Goal: Task Accomplishment & Management: Use online tool/utility

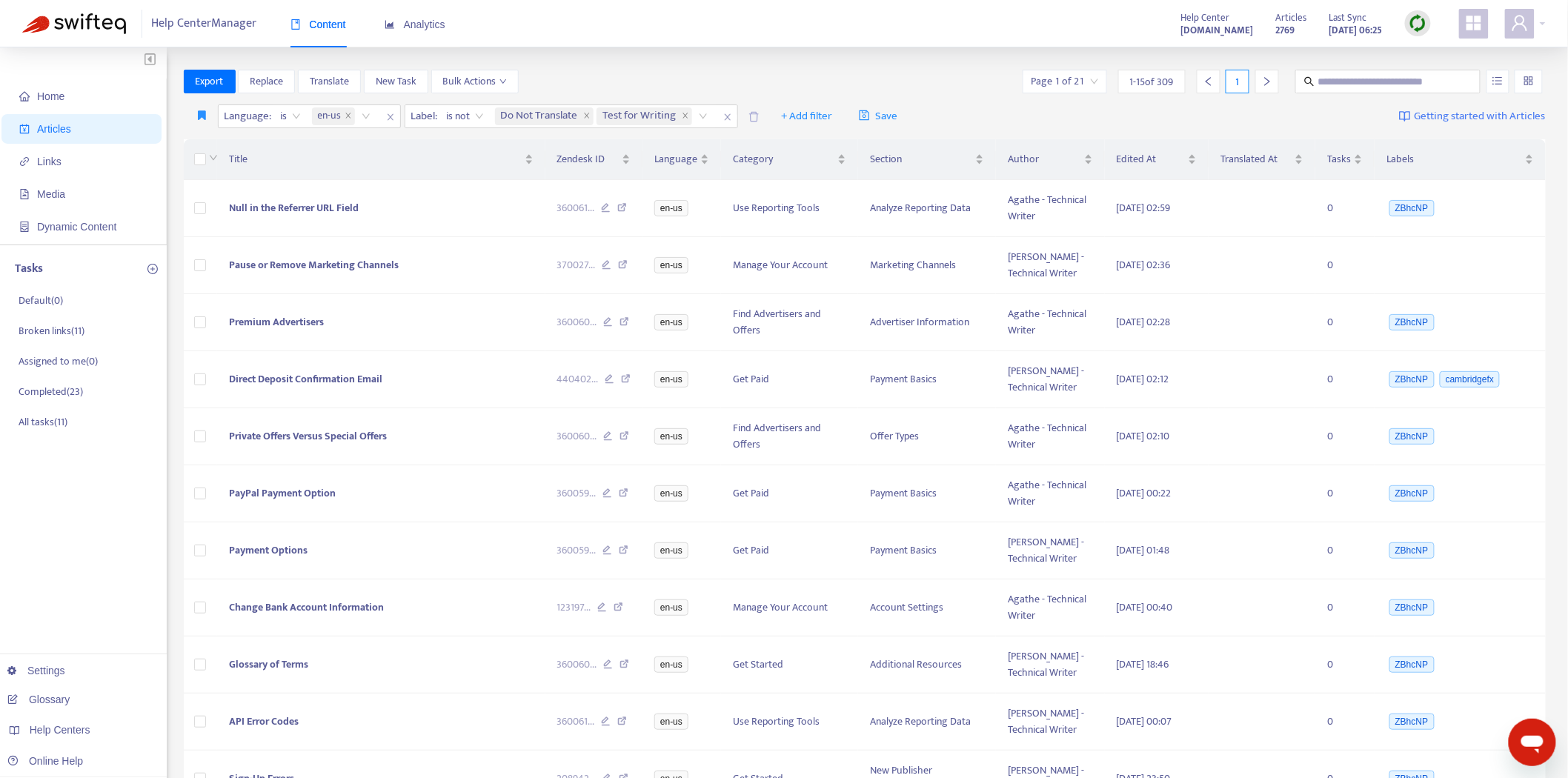
click at [1415, 23] on img at bounding box center [1417, 23] width 19 height 19
click at [1417, 45] on link "Quick Sync" at bounding box center [1448, 53] width 63 height 17
click at [269, 663] on link "[DOMAIN_NAME]" at bounding box center [234, 666] width 100 height 12
click at [1420, 20] on img at bounding box center [1417, 23] width 19 height 19
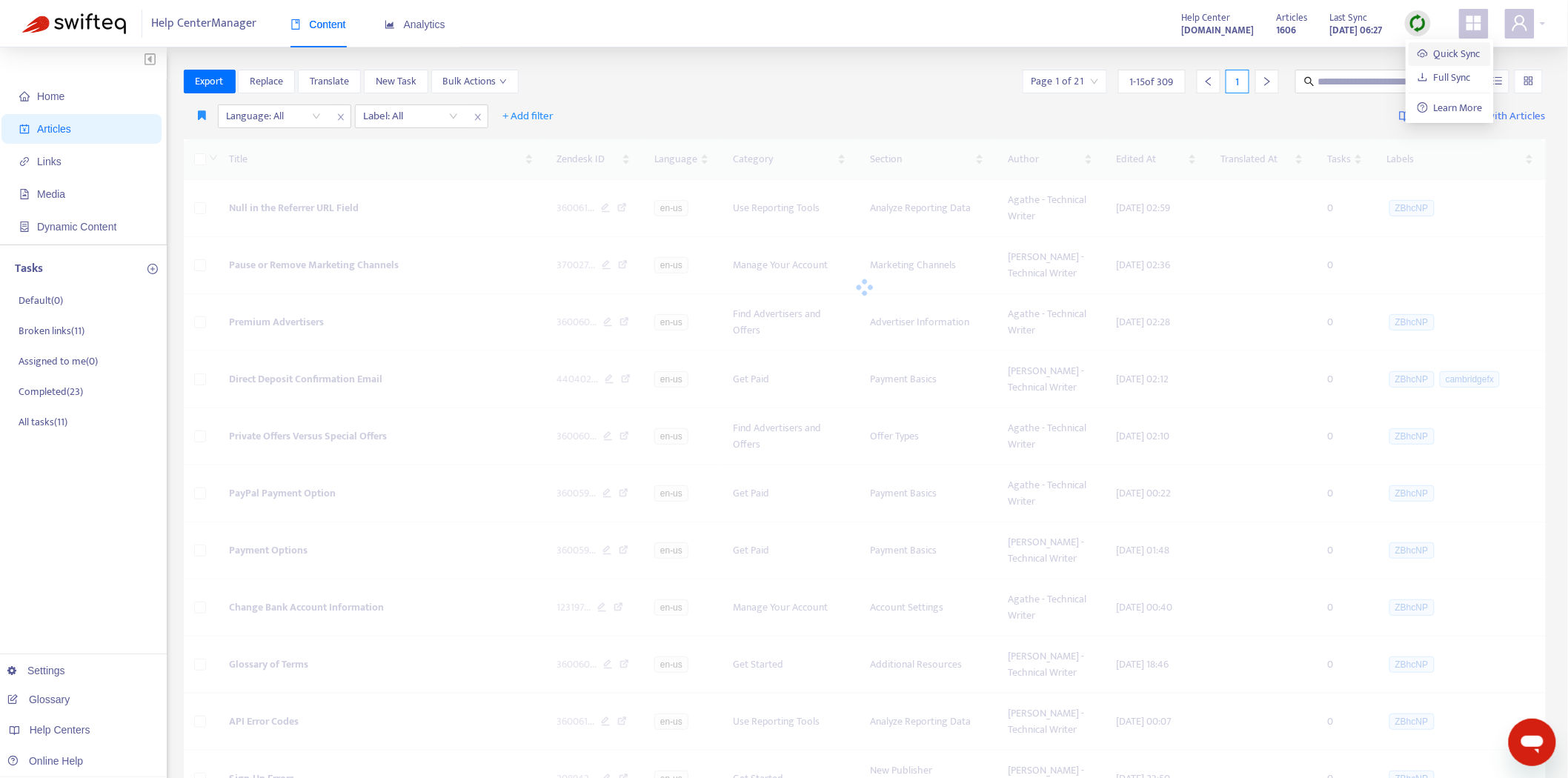
click at [1432, 61] on link "Quick Sync" at bounding box center [1448, 53] width 63 height 17
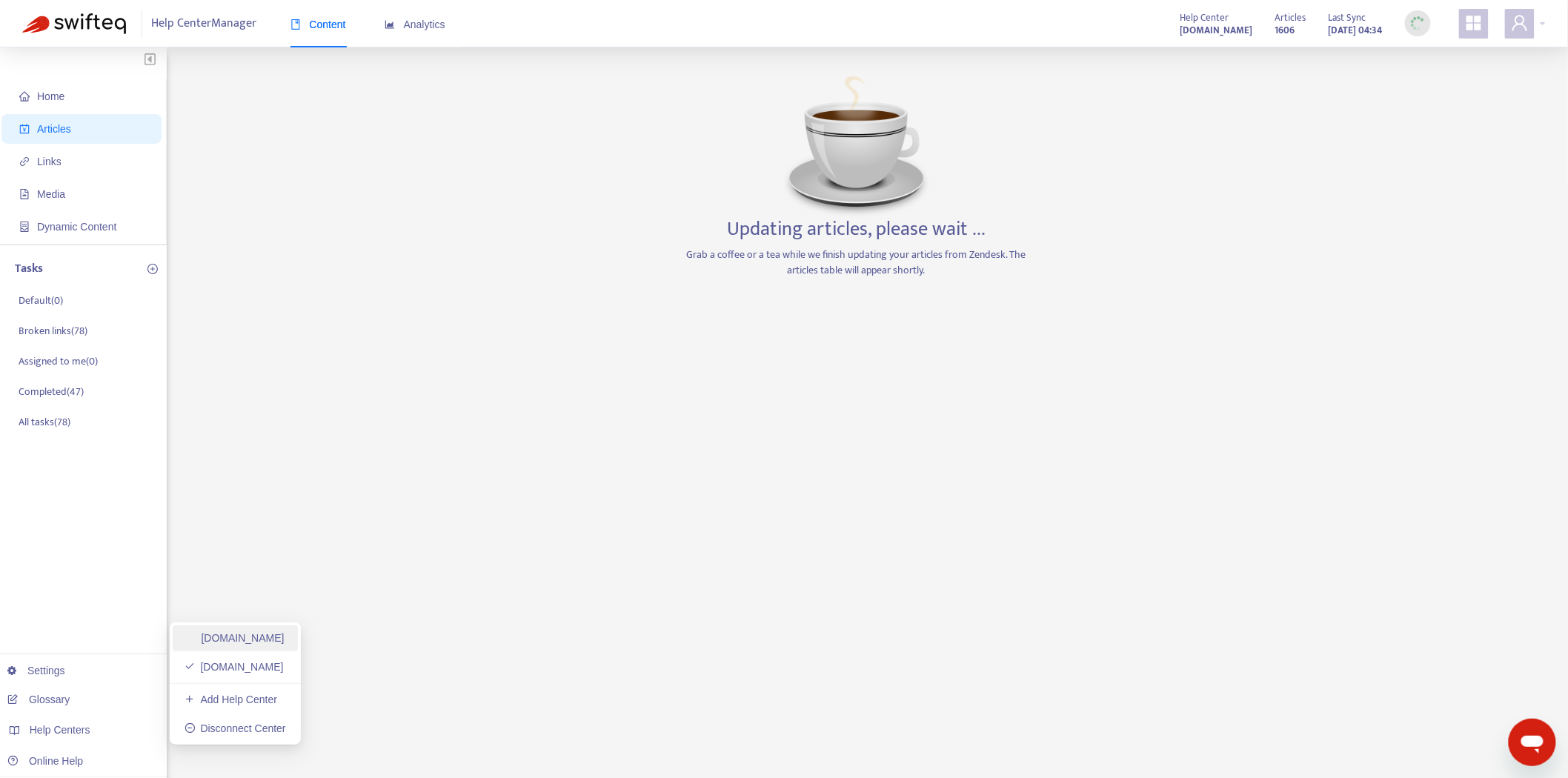
click at [267, 641] on link "[DOMAIN_NAME]" at bounding box center [234, 637] width 100 height 12
click at [571, 257] on div "Home Articles Links Media Dynamic Content Tasks Default ( 0 ) Broken links ( 11…" at bounding box center [783, 503] width 1523 height 867
click at [213, 665] on link "[DOMAIN_NAME]" at bounding box center [234, 666] width 100 height 12
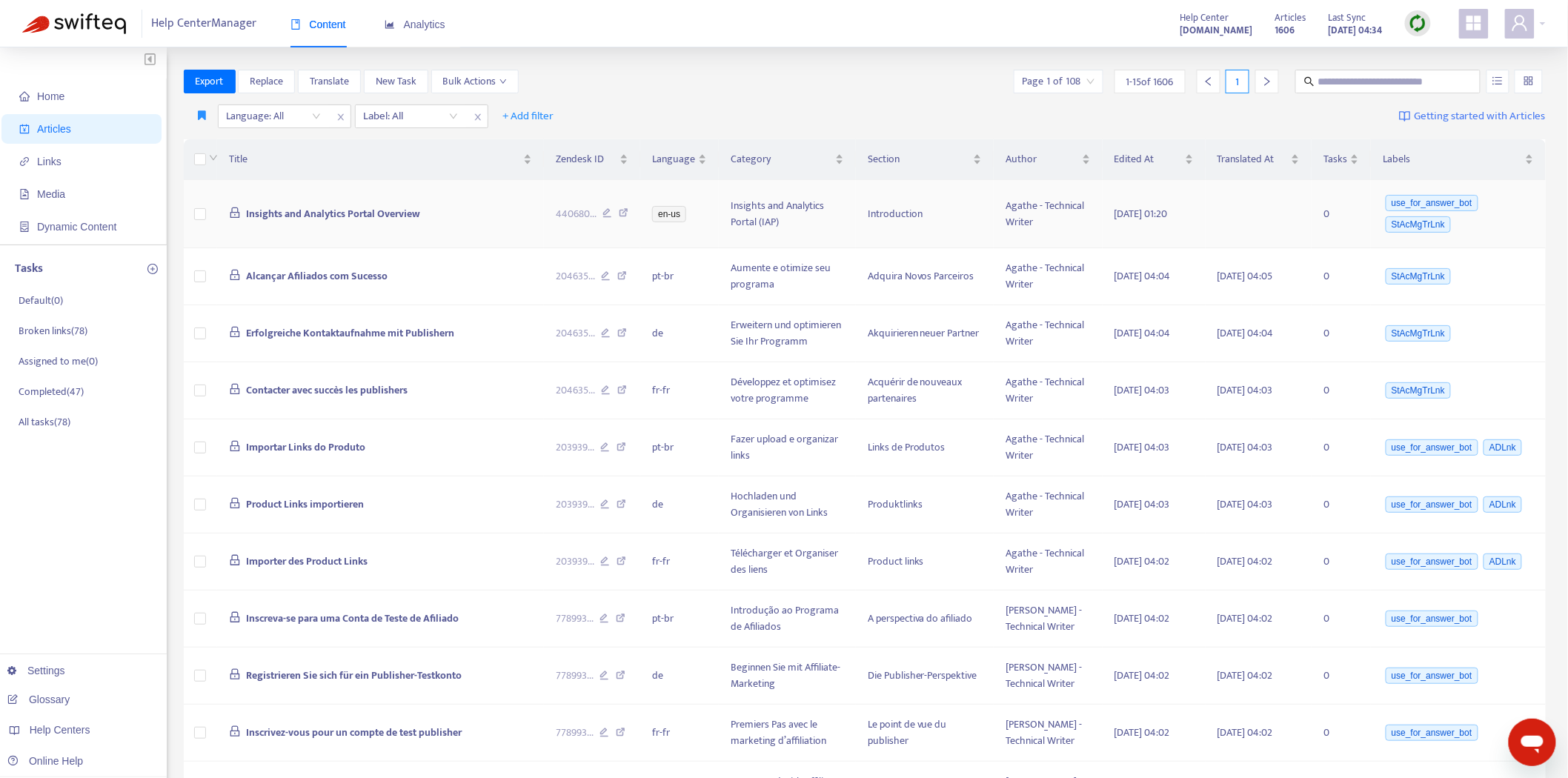
click at [354, 215] on span "Insights and Analytics Portal Overview" at bounding box center [333, 214] width 175 height 17
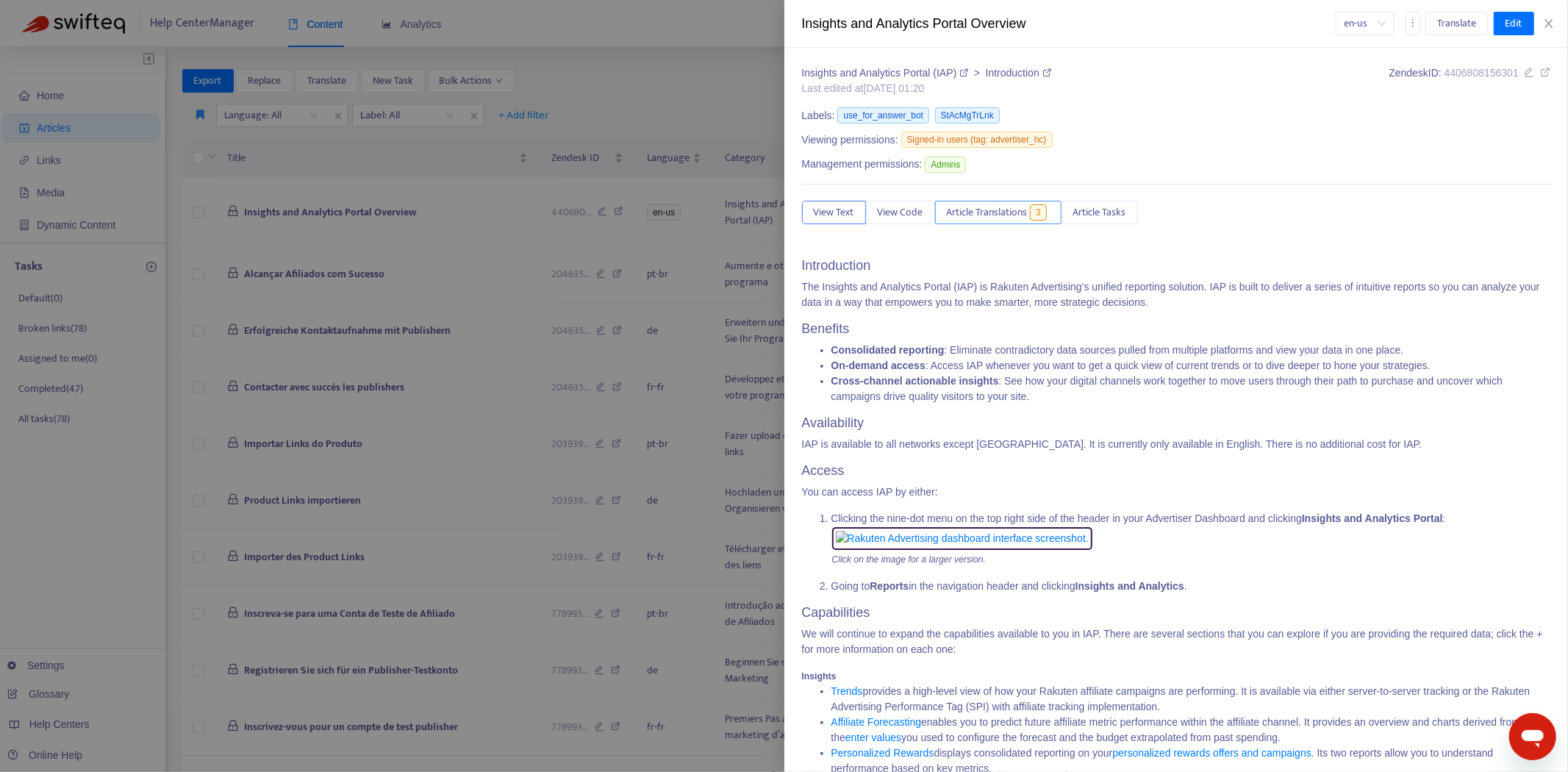
click at [987, 214] on span "Article Translations" at bounding box center [987, 212] width 81 height 16
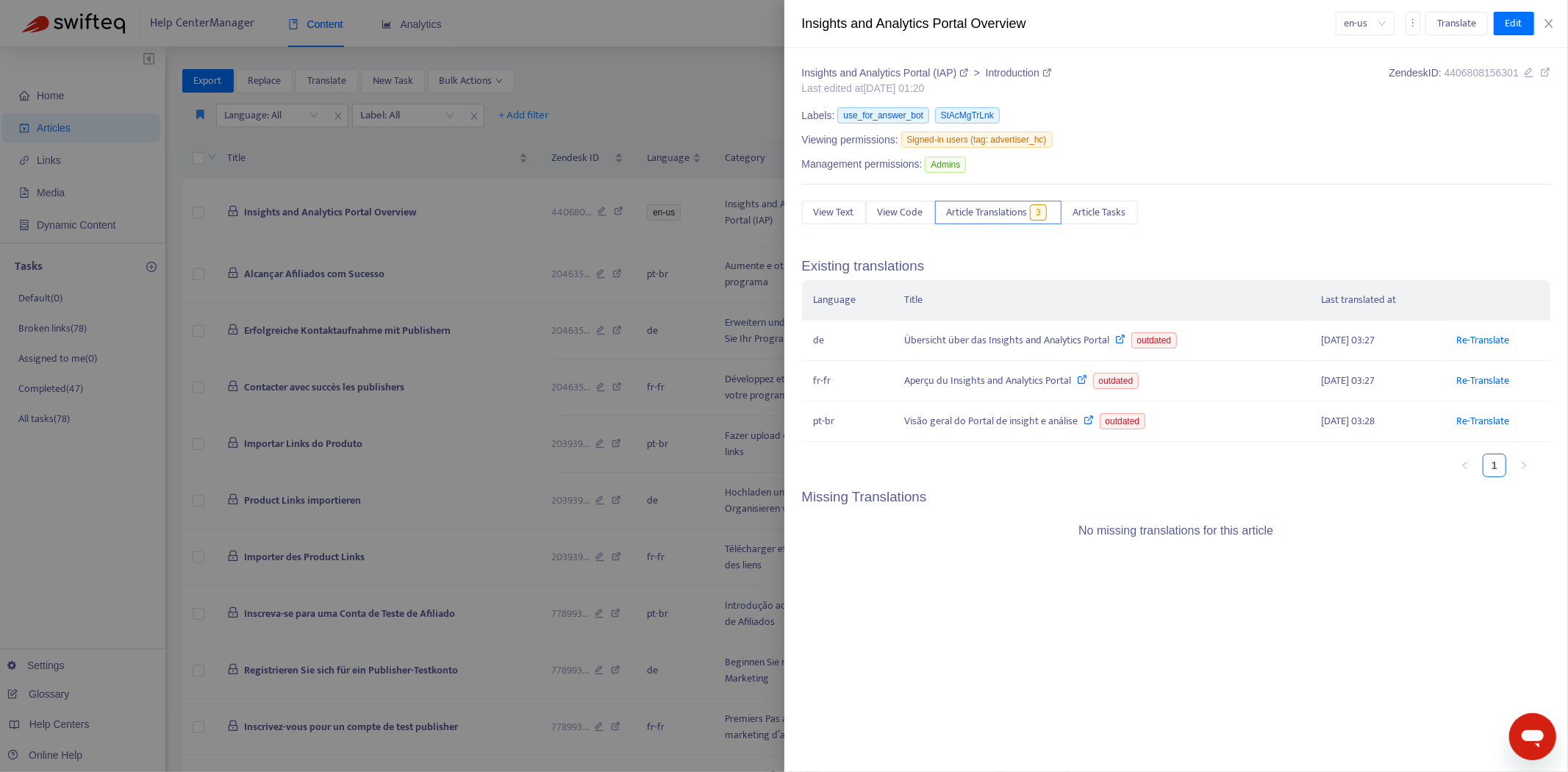
click at [312, 227] on div at bounding box center [784, 386] width 1568 height 772
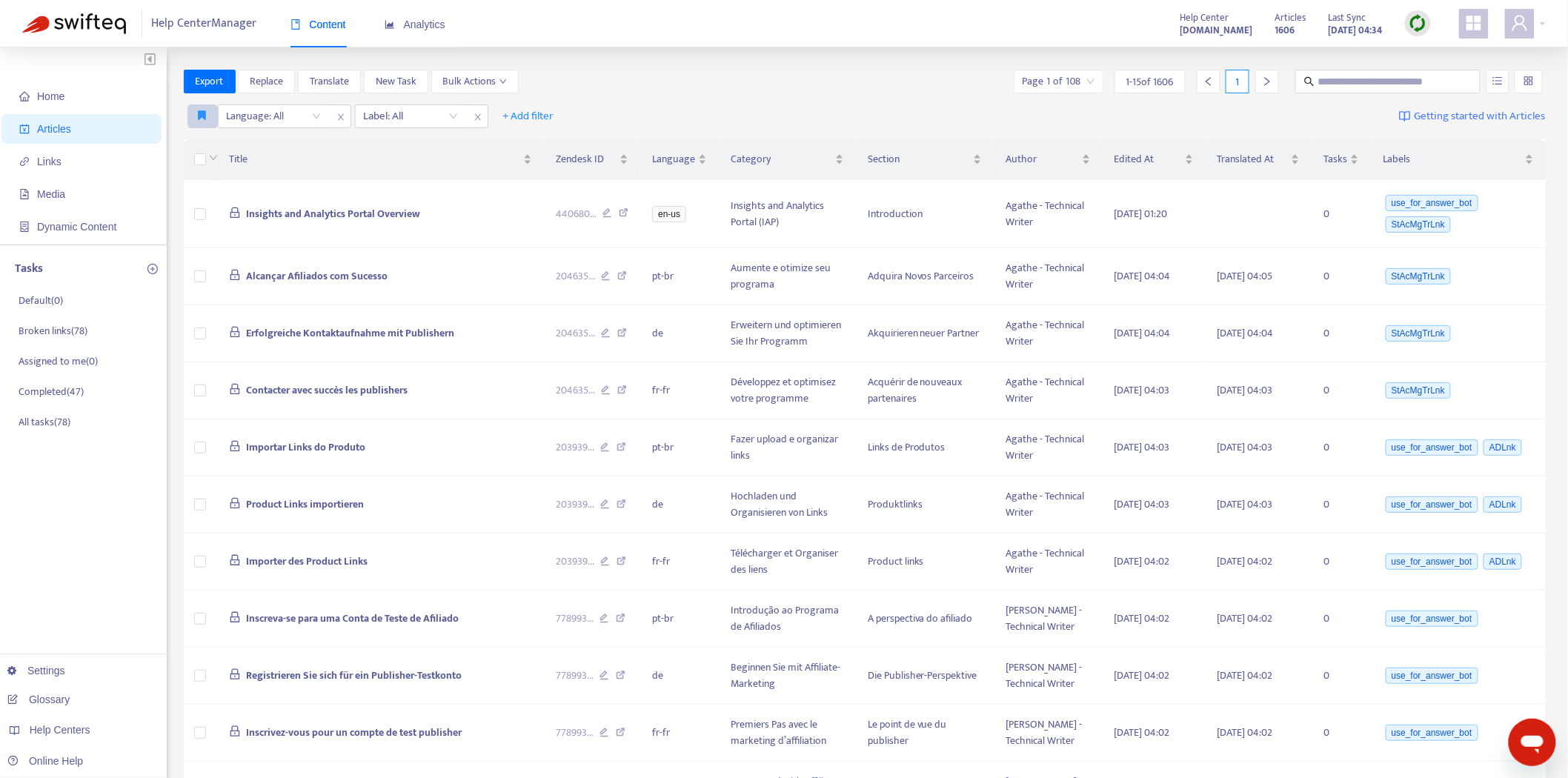
click at [202, 124] on button "button" at bounding box center [203, 116] width 30 height 24
click at [210, 144] on th at bounding box center [200, 159] width 34 height 41
click at [201, 113] on icon "button" at bounding box center [202, 115] width 8 height 12
click at [211, 143] on span "Ad dash" at bounding box center [217, 146] width 35 height 16
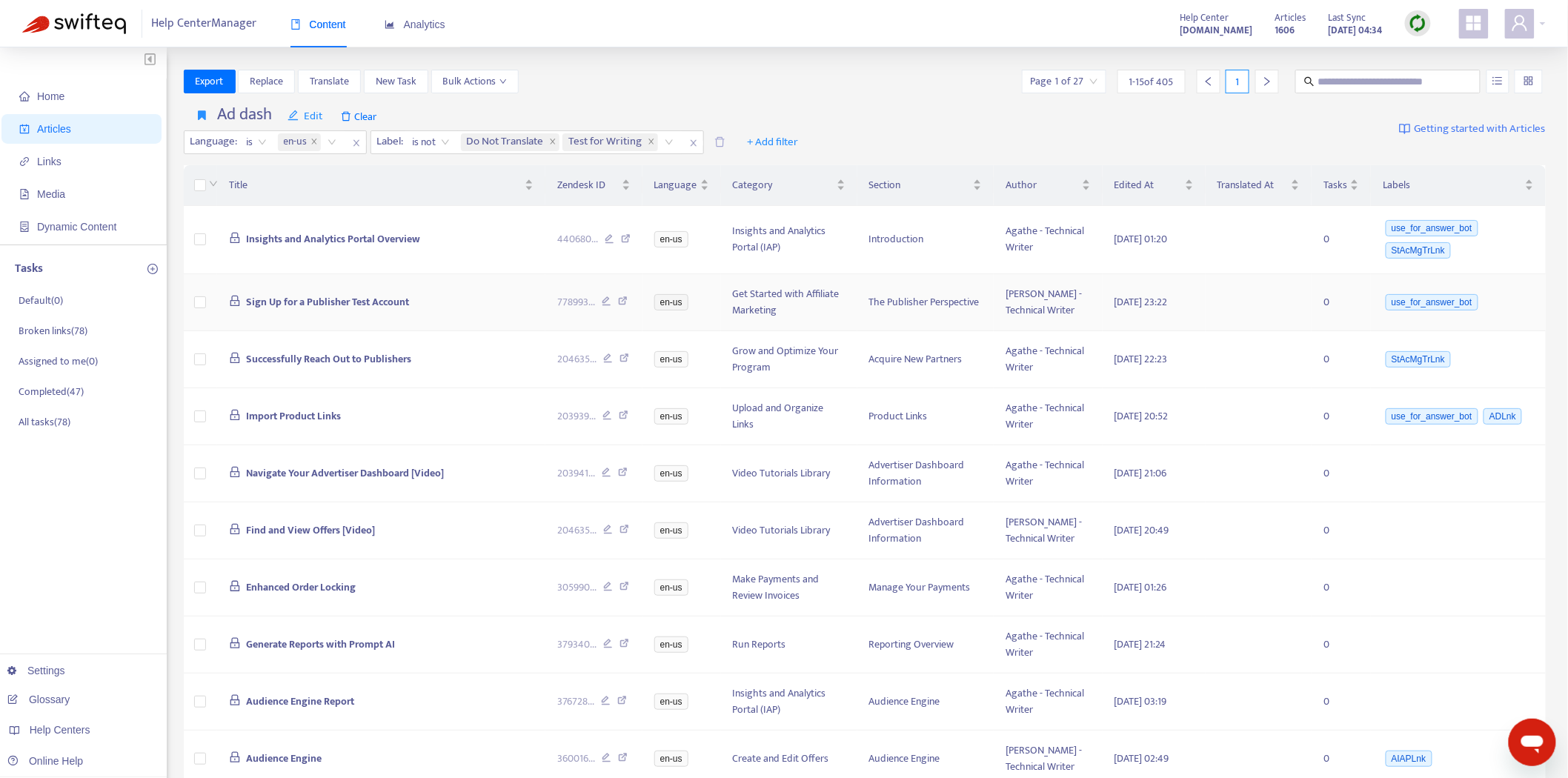
click at [360, 306] on span "Sign Up for a Publisher Test Account" at bounding box center [328, 301] width 163 height 17
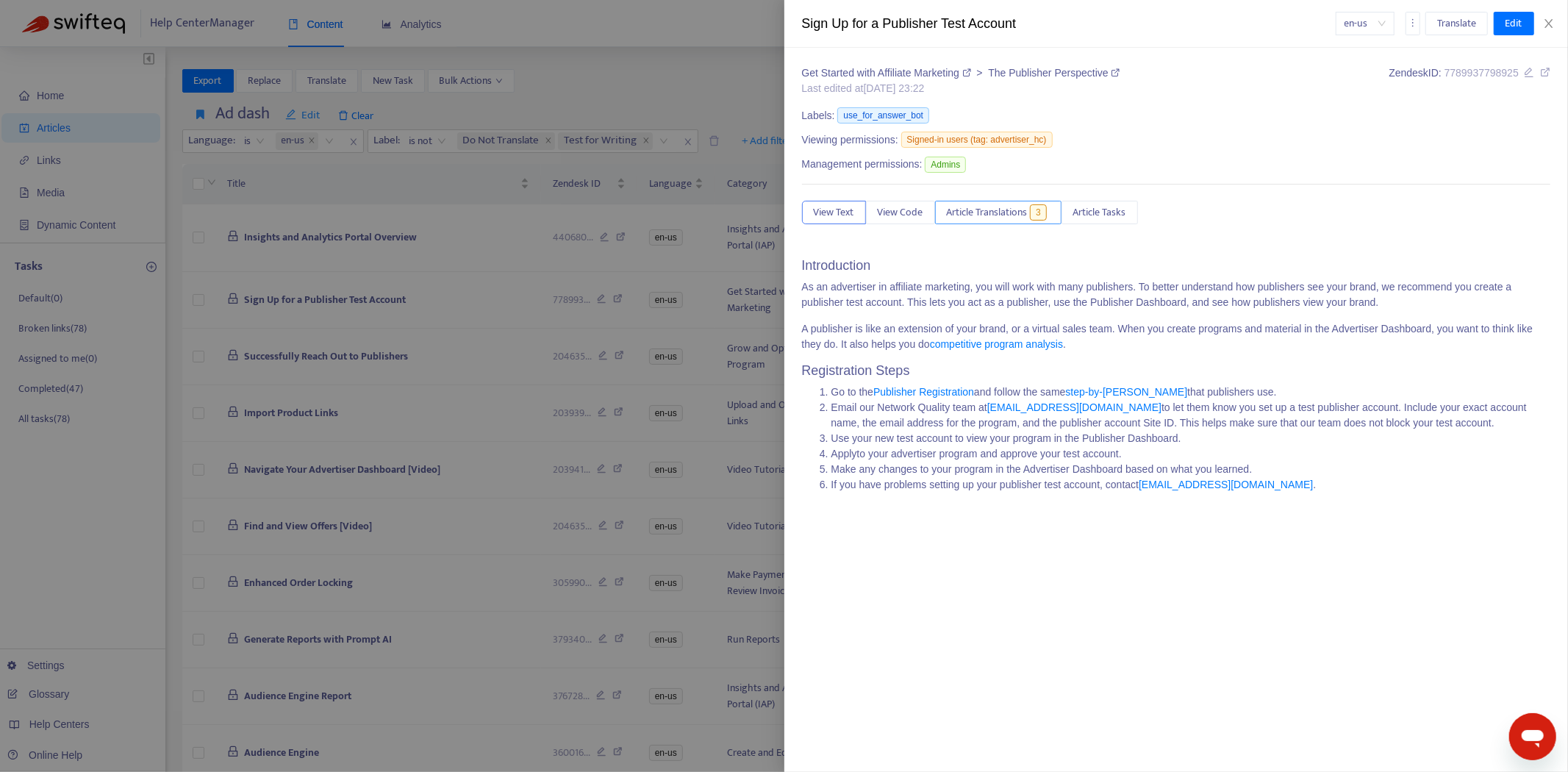
click at [1047, 218] on span "3" at bounding box center [1038, 212] width 17 height 16
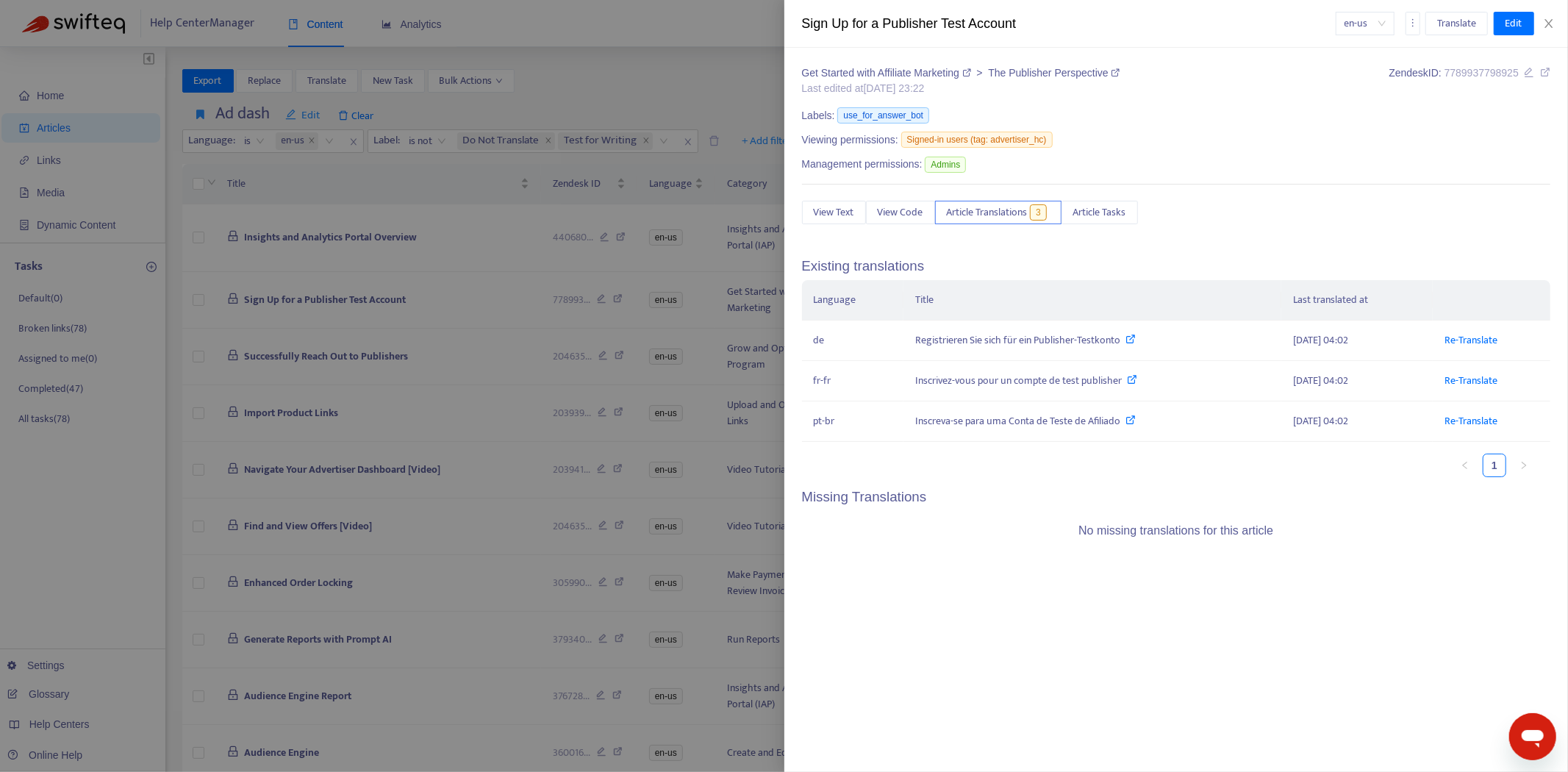
click at [339, 236] on div at bounding box center [784, 386] width 1568 height 772
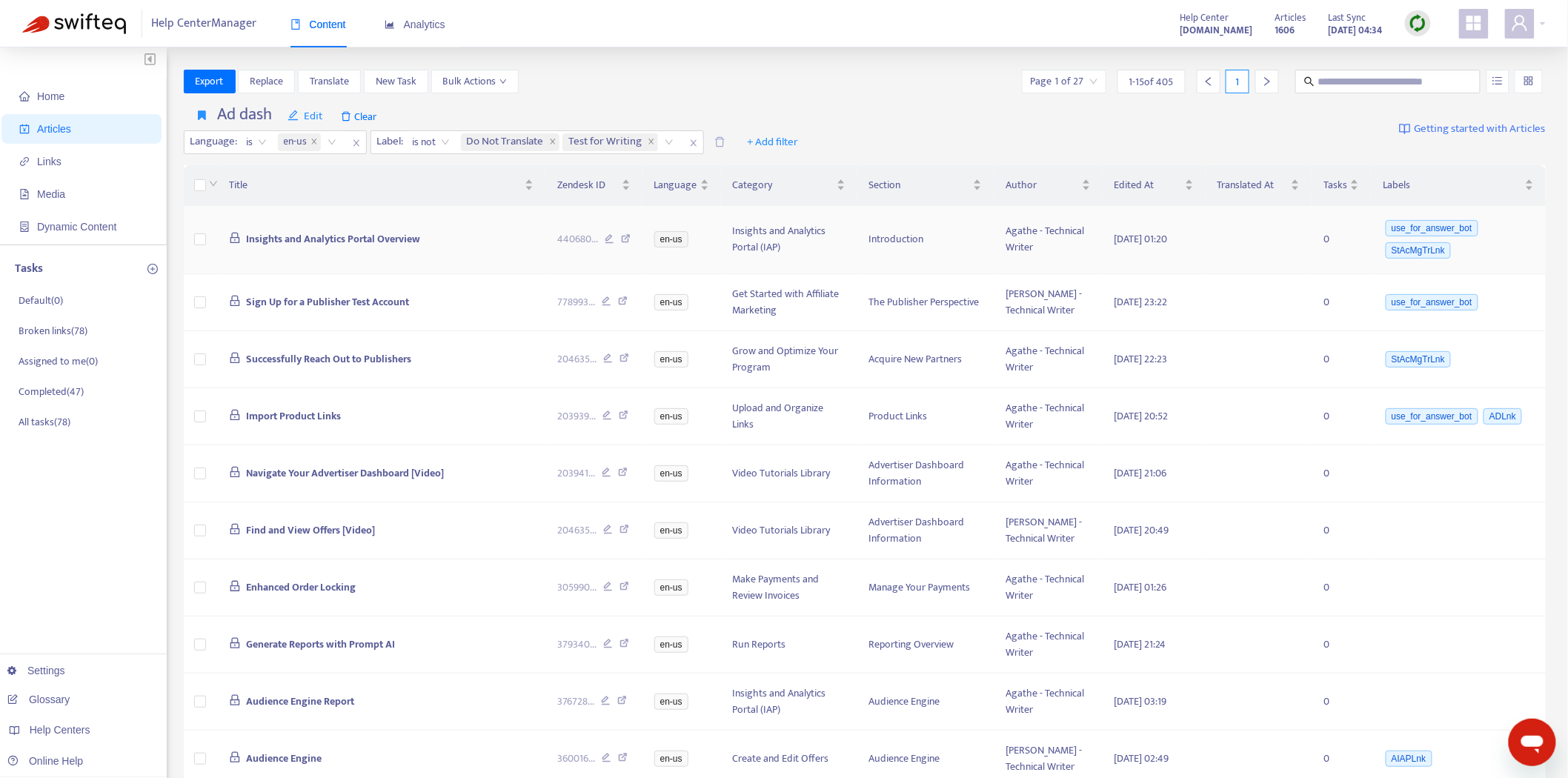
click at [335, 236] on span "Insights and Analytics Portal Overview" at bounding box center [333, 238] width 175 height 17
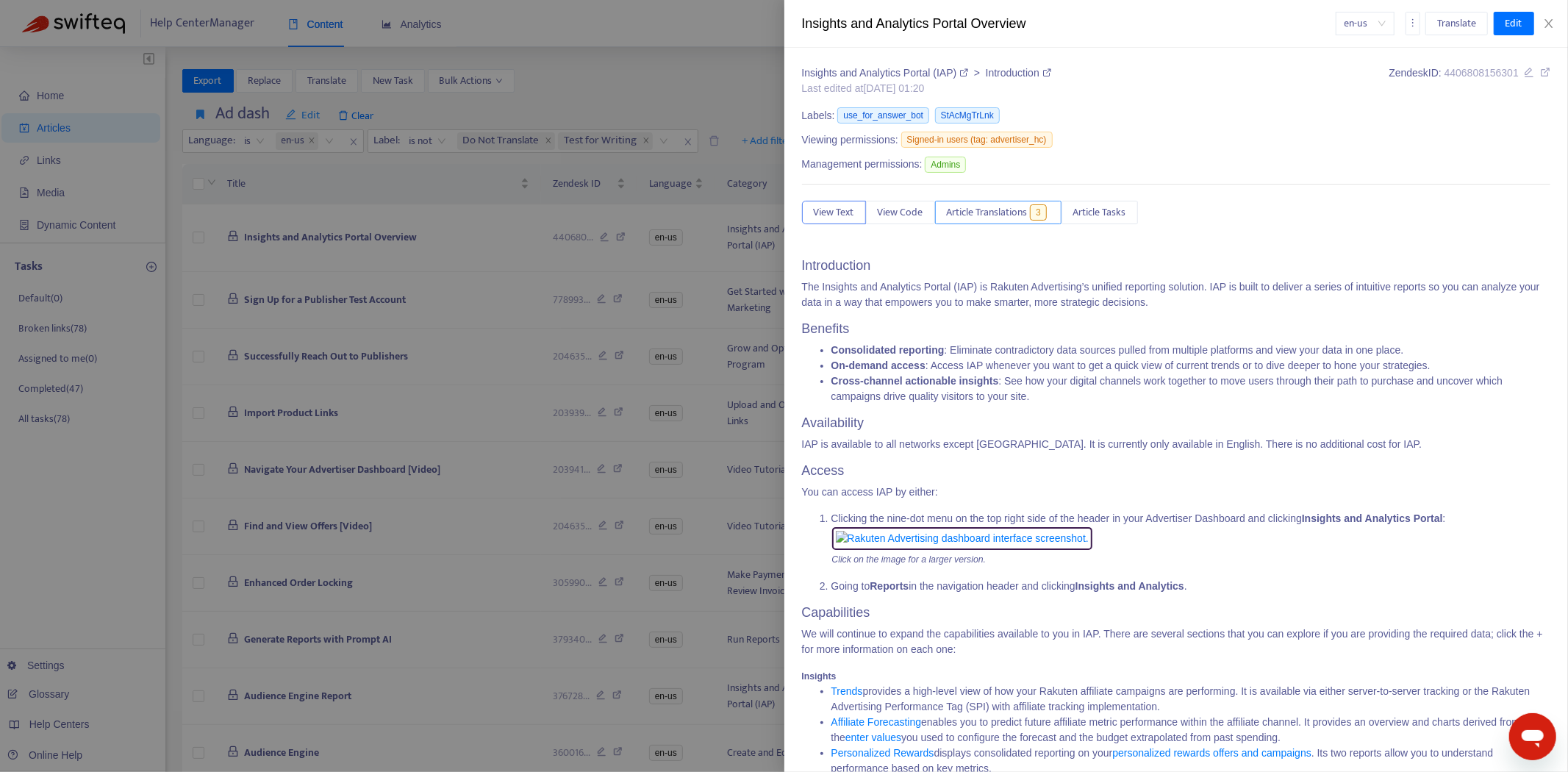
click at [958, 221] on span "Article Translations" at bounding box center [987, 212] width 81 height 16
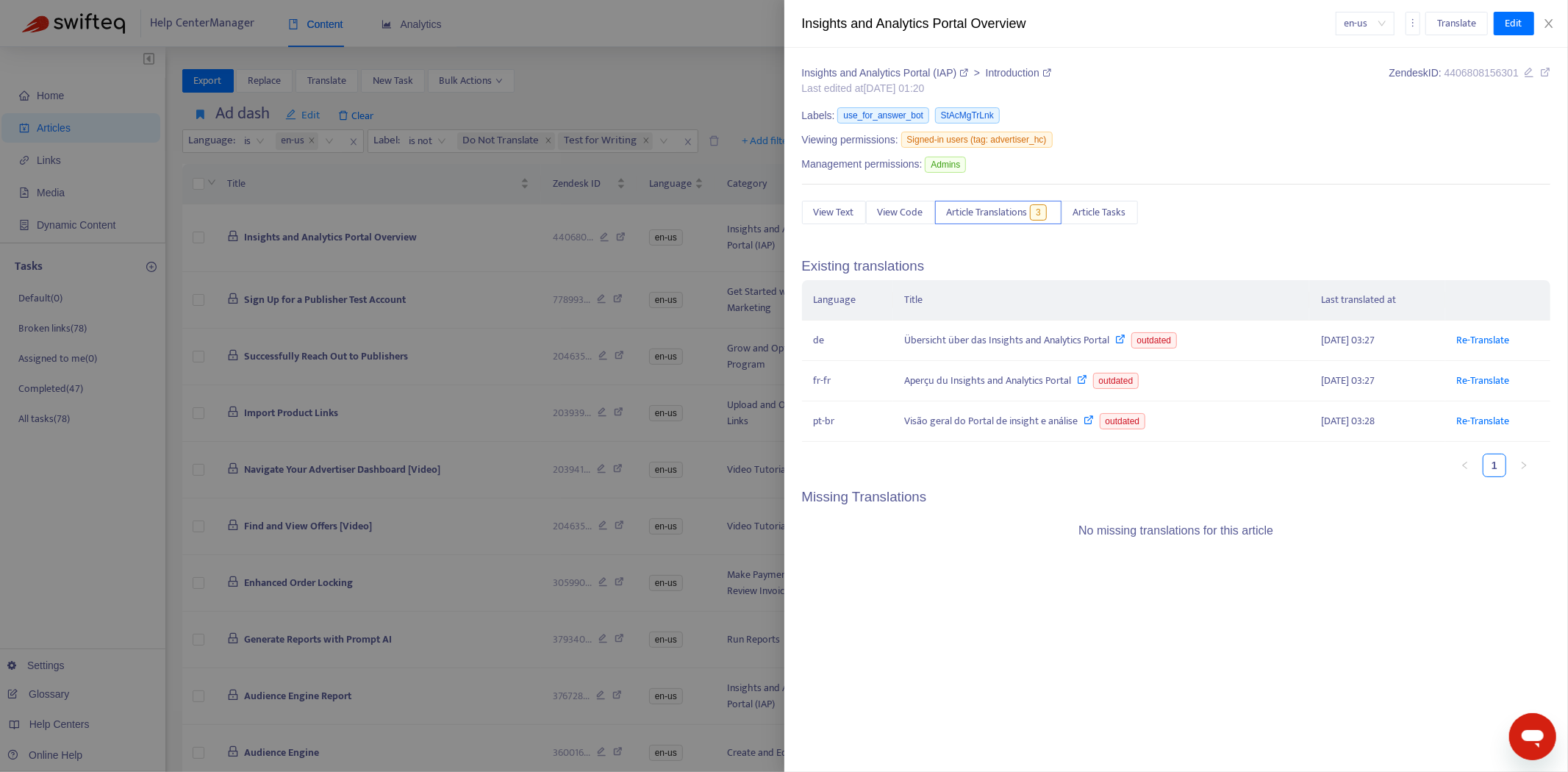
click at [372, 226] on div at bounding box center [784, 386] width 1568 height 772
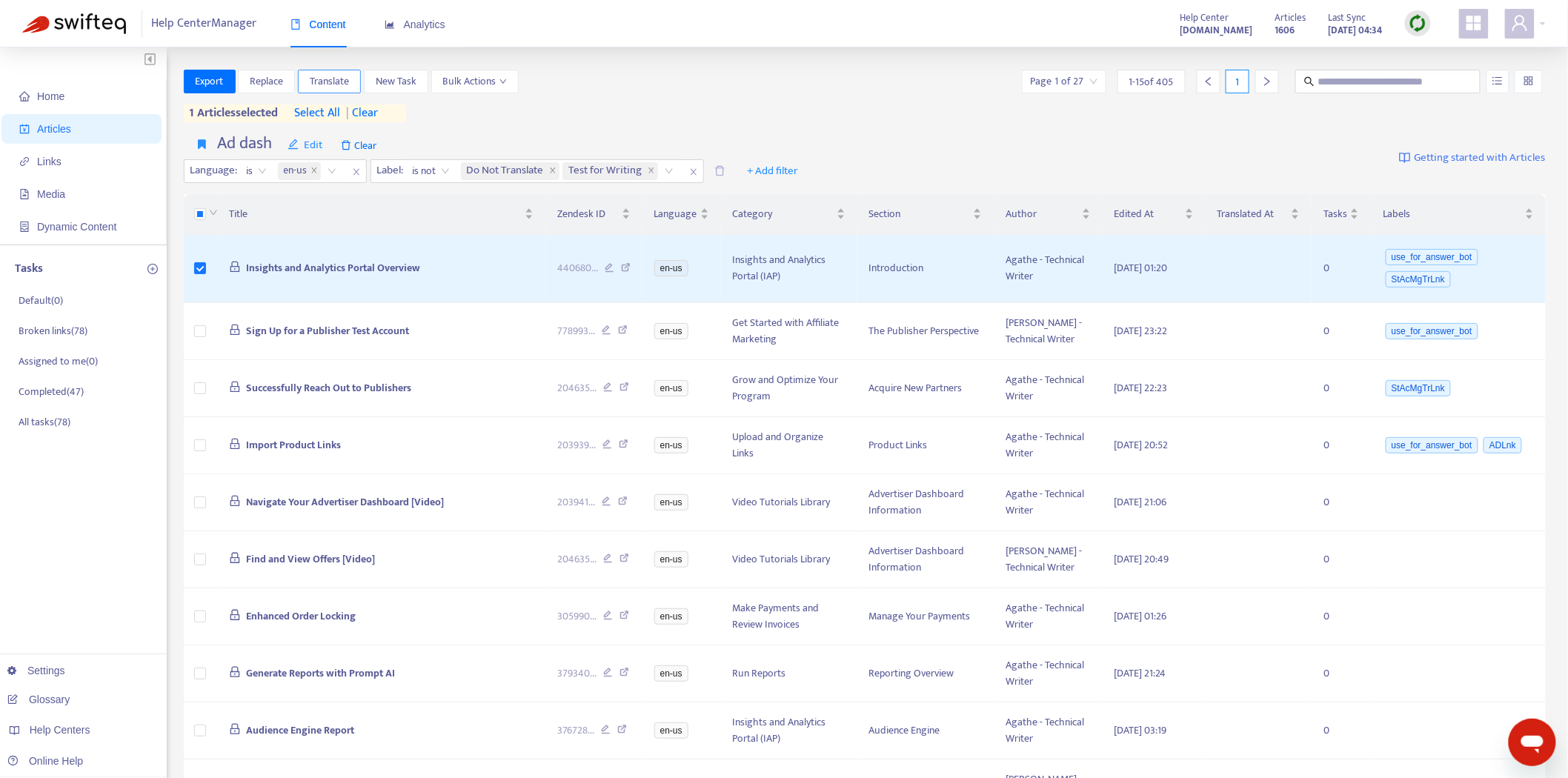
click at [344, 79] on span "Translate" at bounding box center [330, 82] width 39 height 16
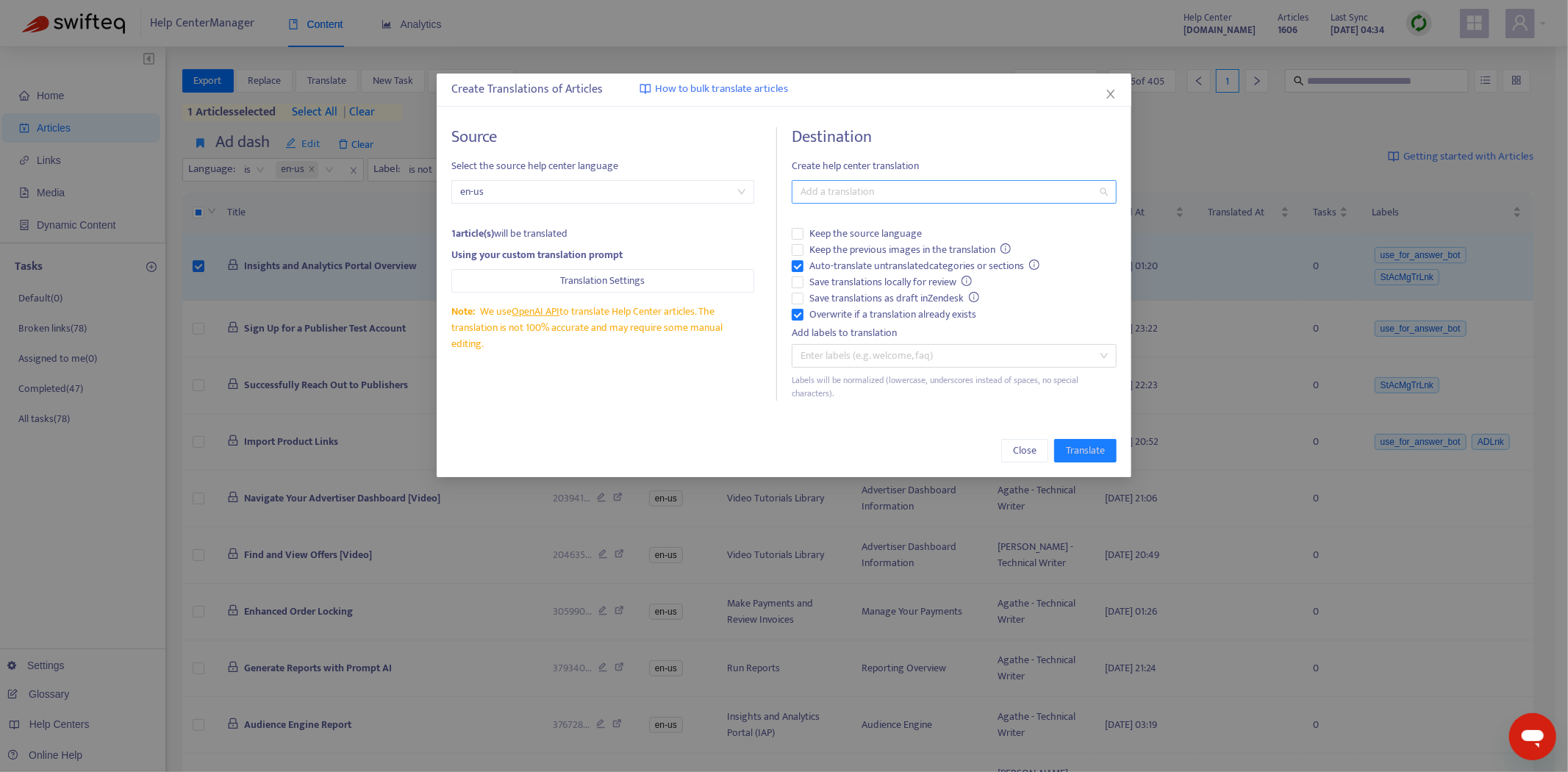
click at [880, 193] on div at bounding box center [947, 192] width 303 height 18
click at [870, 222] on div "Select all" at bounding box center [954, 222] width 301 height 16
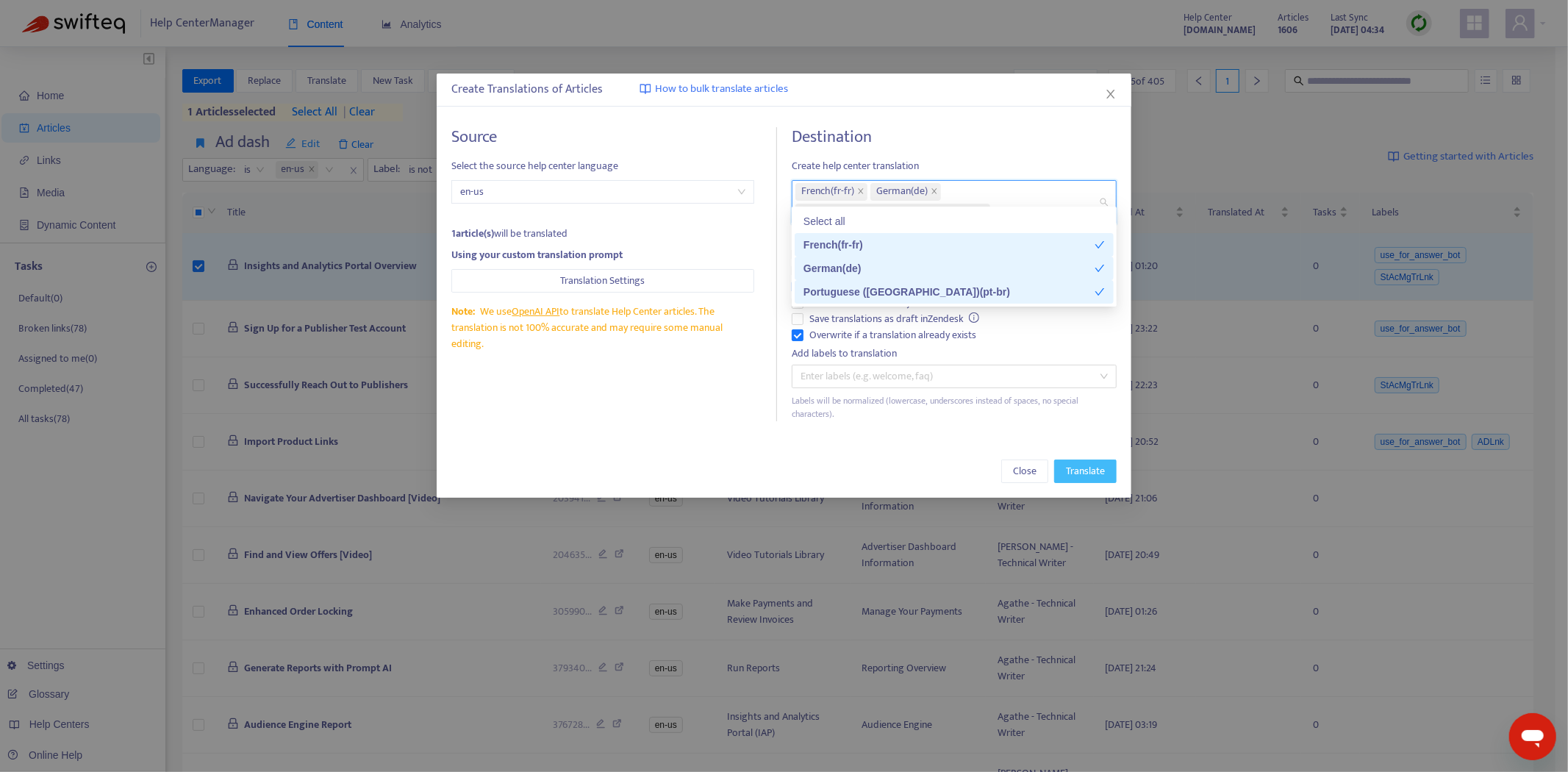
click at [1073, 463] on span "Translate" at bounding box center [1085, 471] width 39 height 16
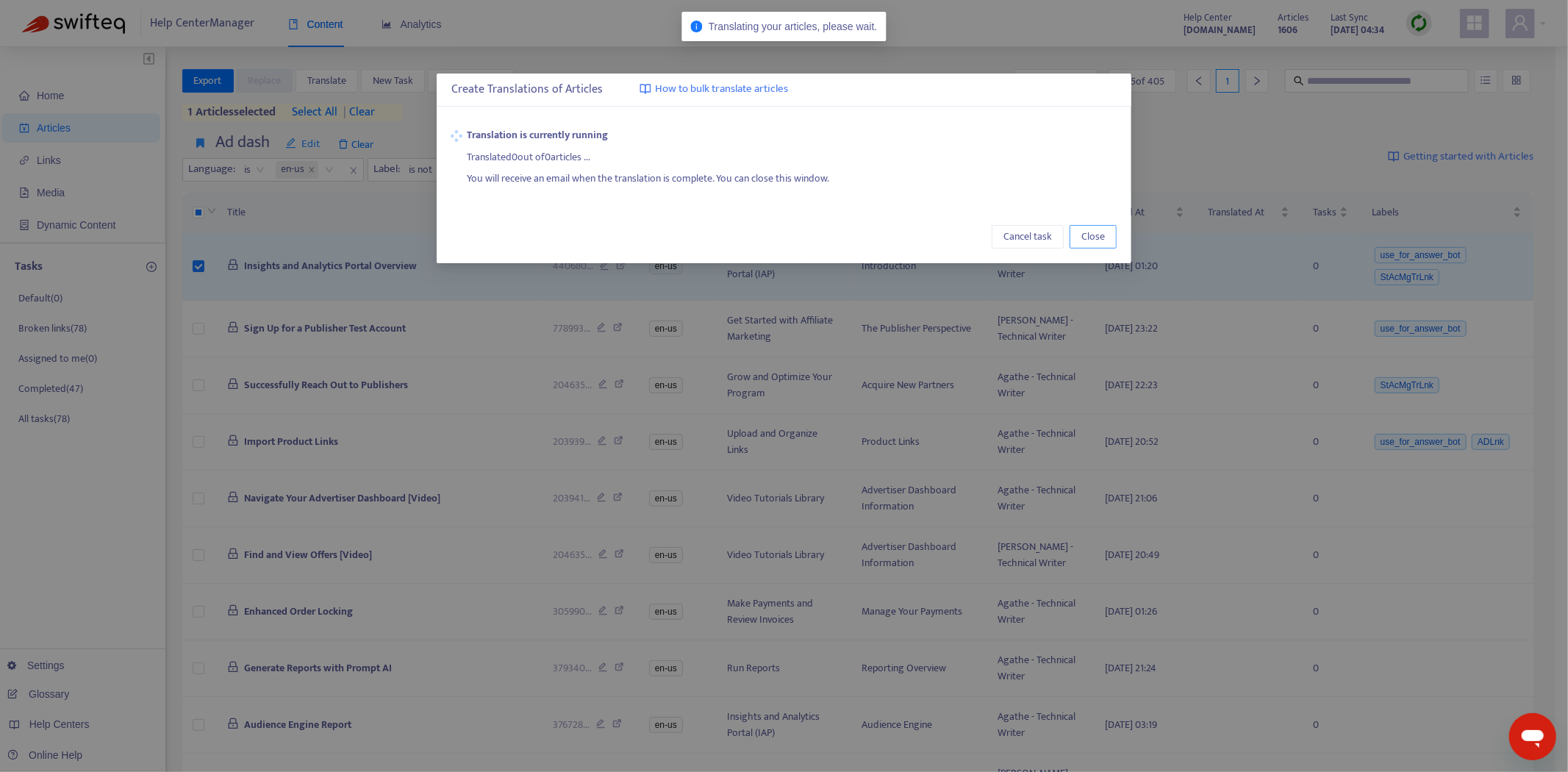
click at [1098, 229] on span "Close" at bounding box center [1093, 237] width 24 height 16
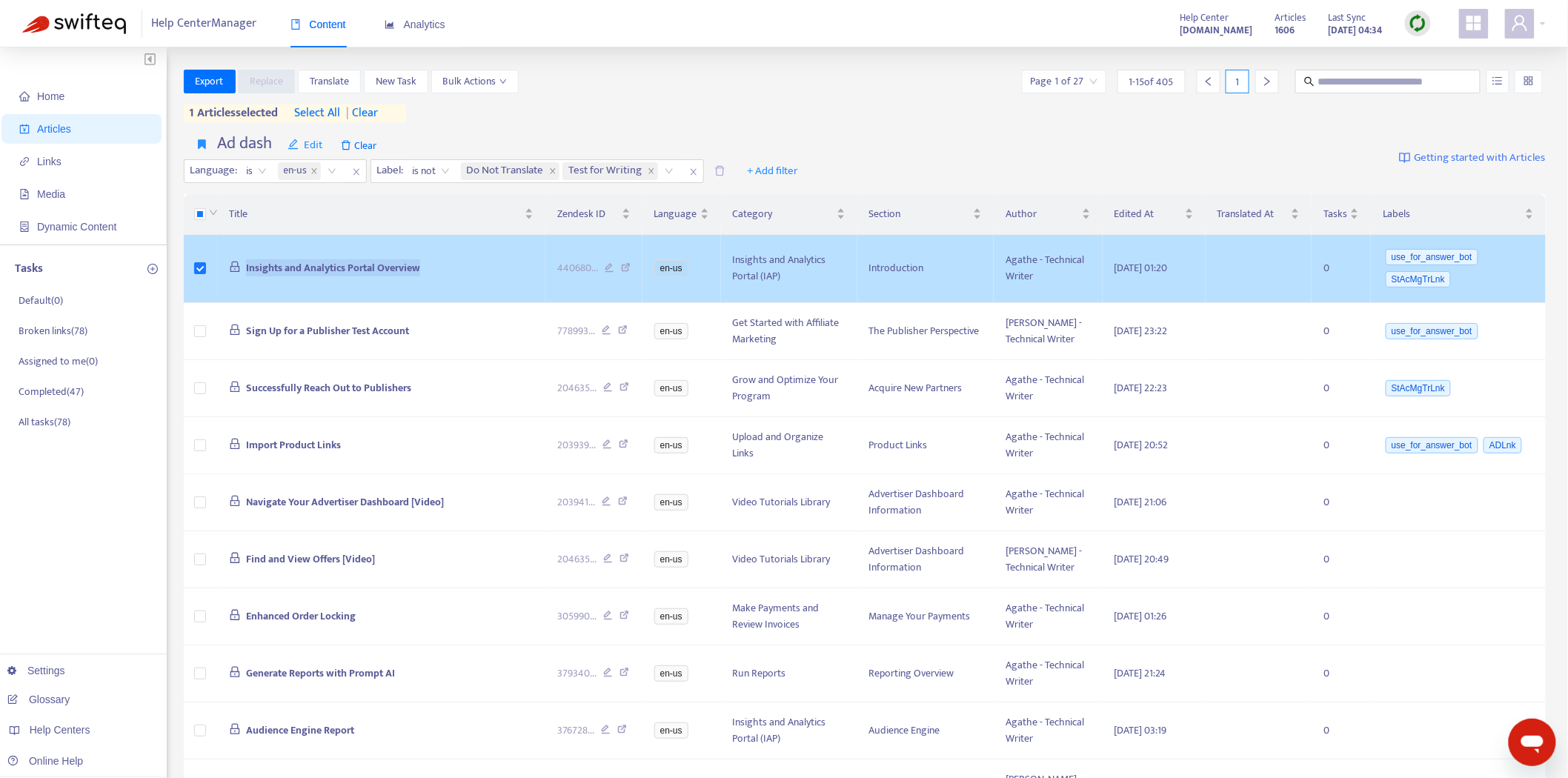
drag, startPoint x: 477, startPoint y: 265, endPoint x: 233, endPoint y: 270, distance: 244.1
click at [224, 271] on td "Insights and Analytics Portal Overview" at bounding box center [381, 268] width 328 height 68
copy span "Insights and Analytics Portal Overview"
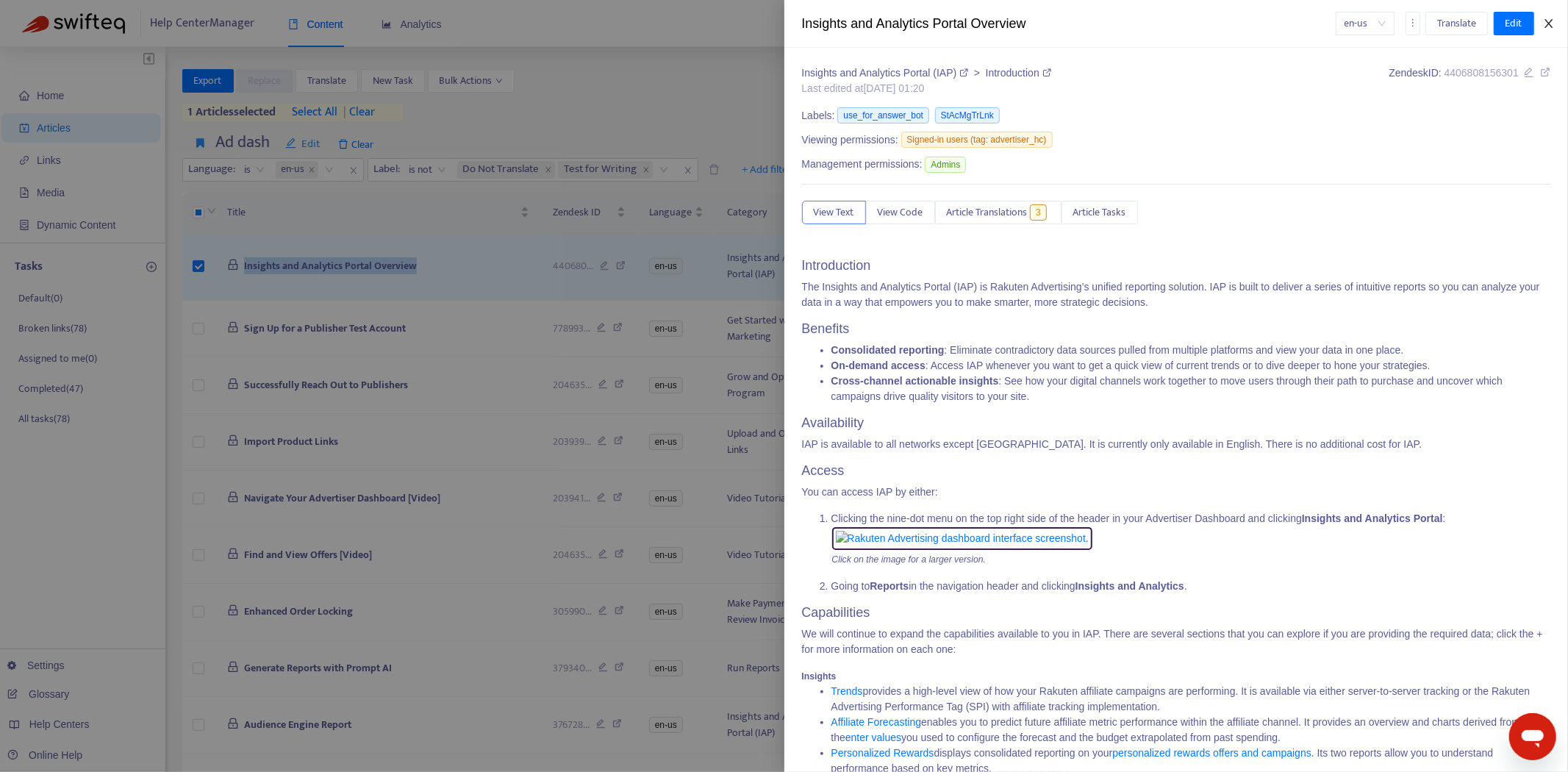
drag, startPoint x: 1548, startPoint y: 22, endPoint x: 1439, endPoint y: 43, distance: 111.0
click at [1548, 22] on icon "close" at bounding box center [1548, 23] width 11 height 11
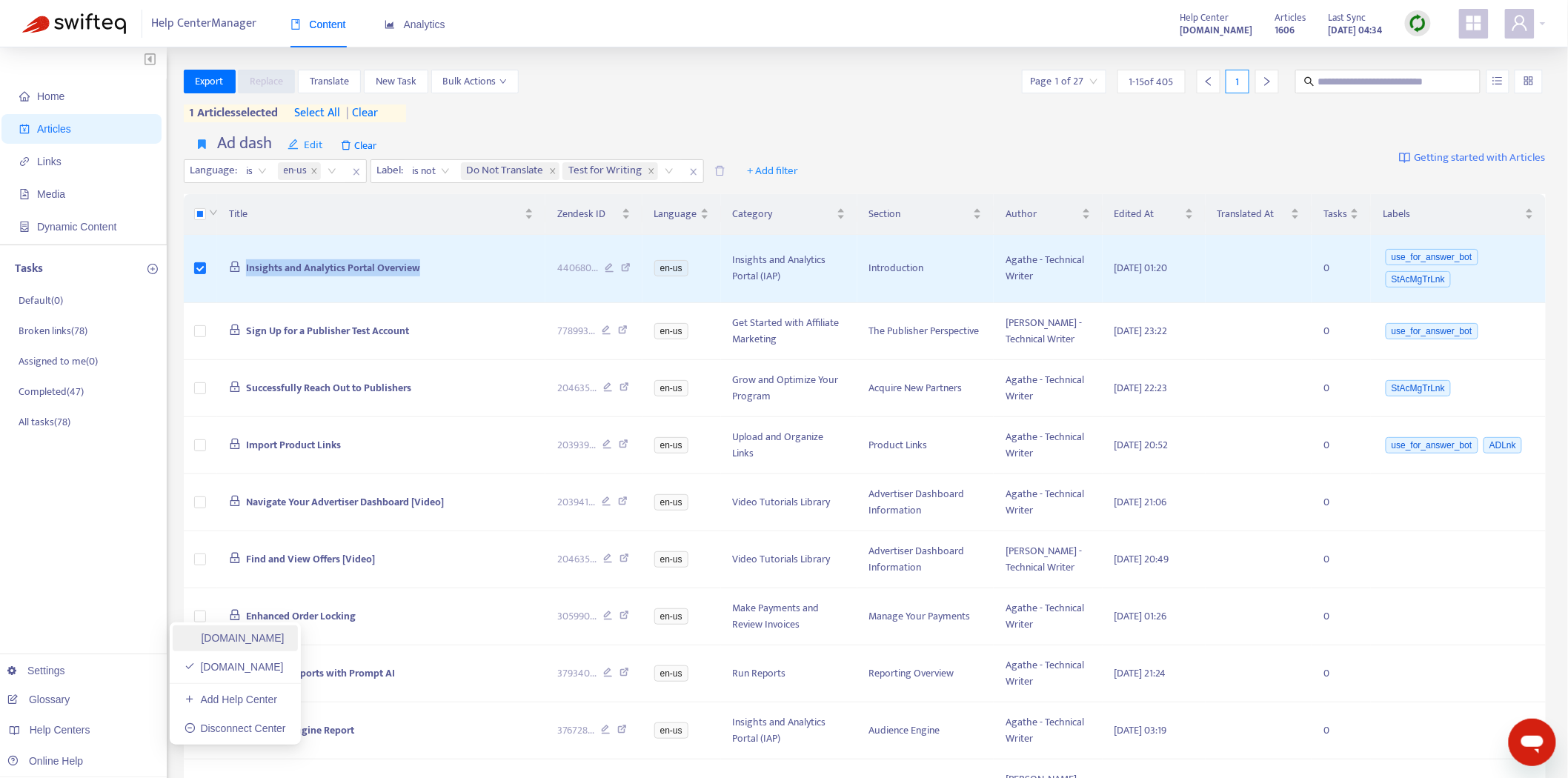
click at [262, 634] on link "[DOMAIN_NAME]" at bounding box center [234, 637] width 100 height 12
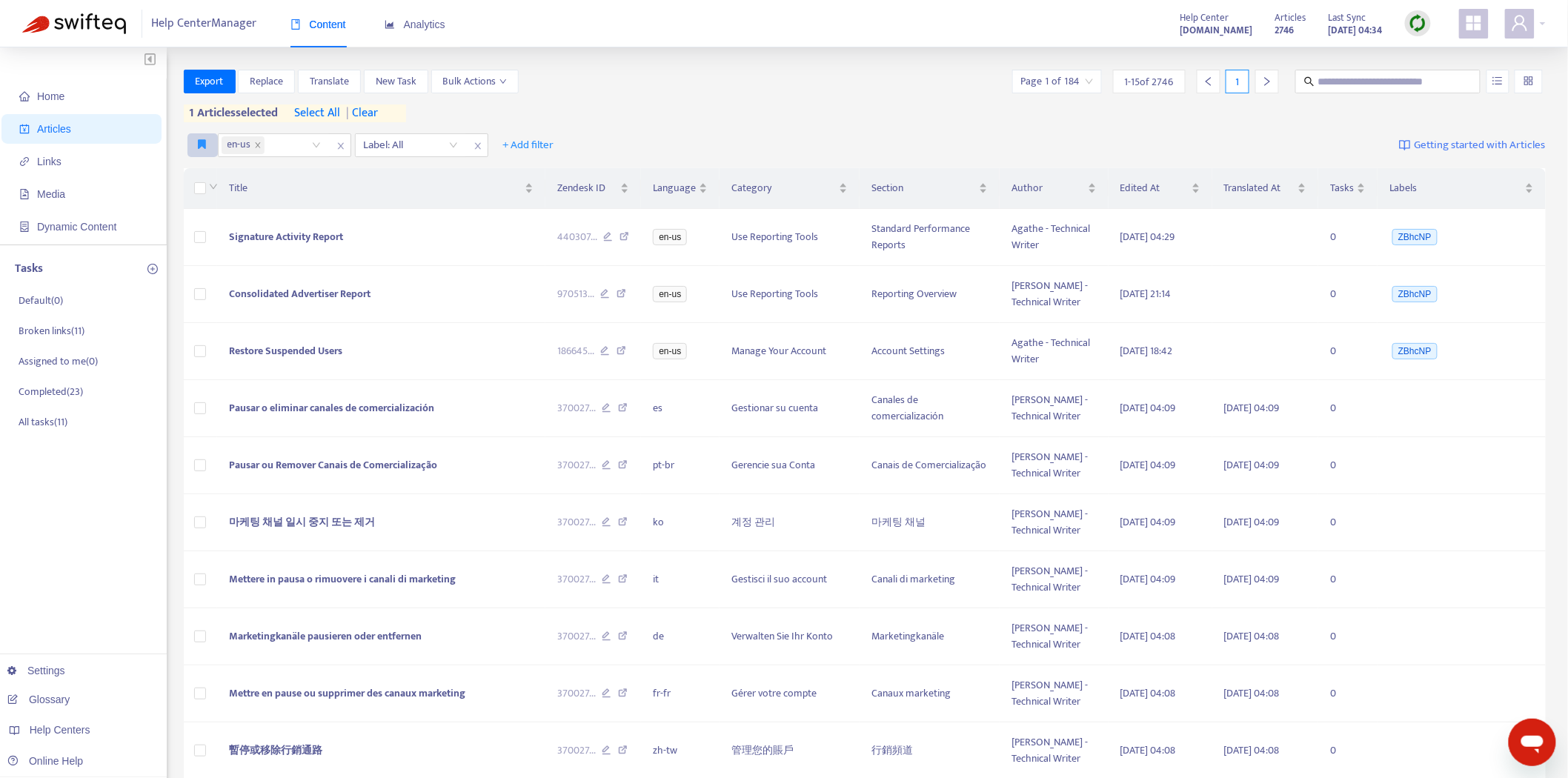
click at [195, 132] on div "en-us Label: All + Add filter Getting started with Articles" at bounding box center [865, 145] width 1362 height 35
click at [201, 143] on icon "button" at bounding box center [202, 144] width 8 height 12
click at [206, 169] on span "Pub dash" at bounding box center [220, 175] width 41 height 16
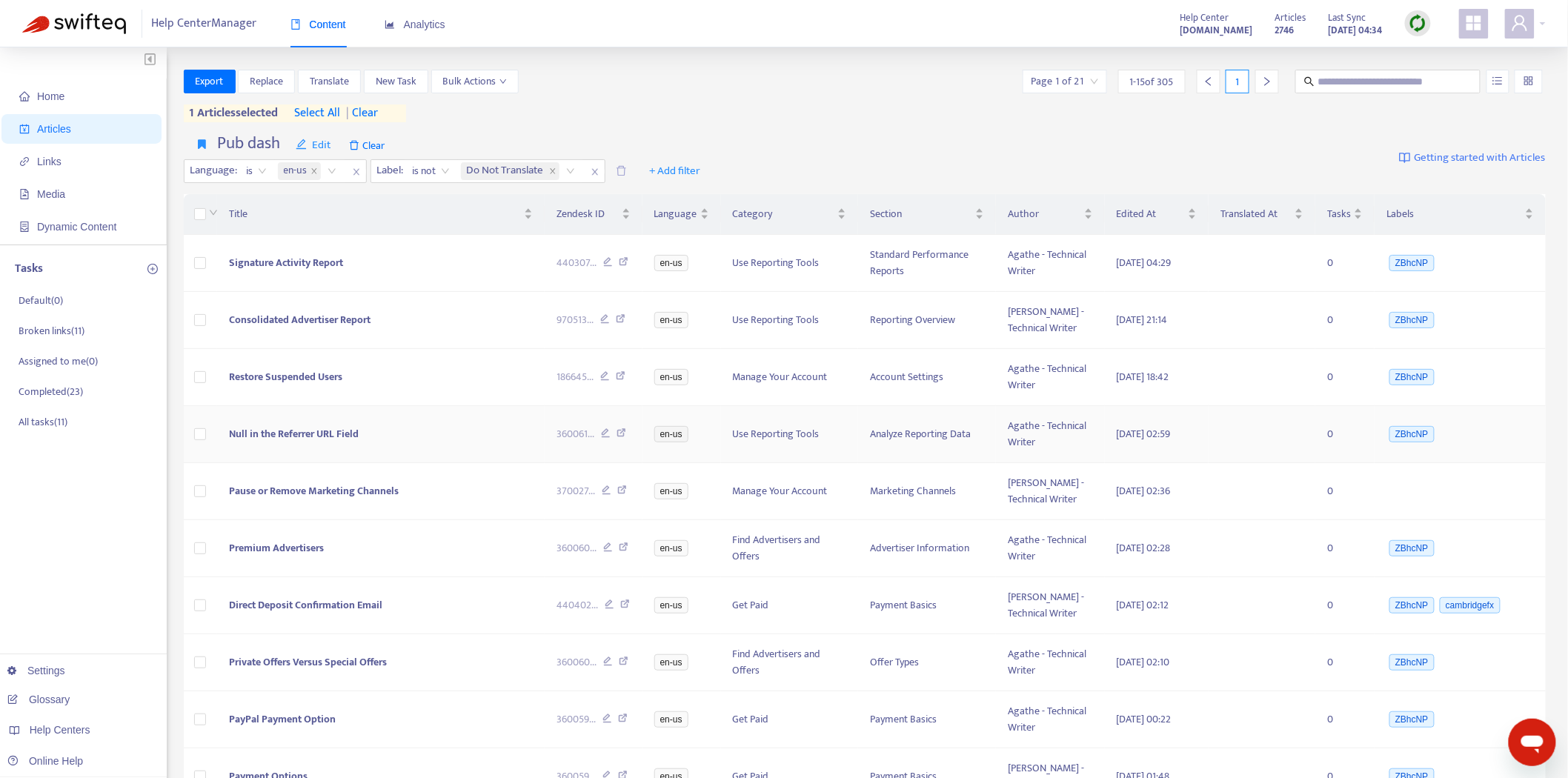
click at [287, 431] on span "Null in the Referrer URL Field" at bounding box center [293, 433] width 129 height 17
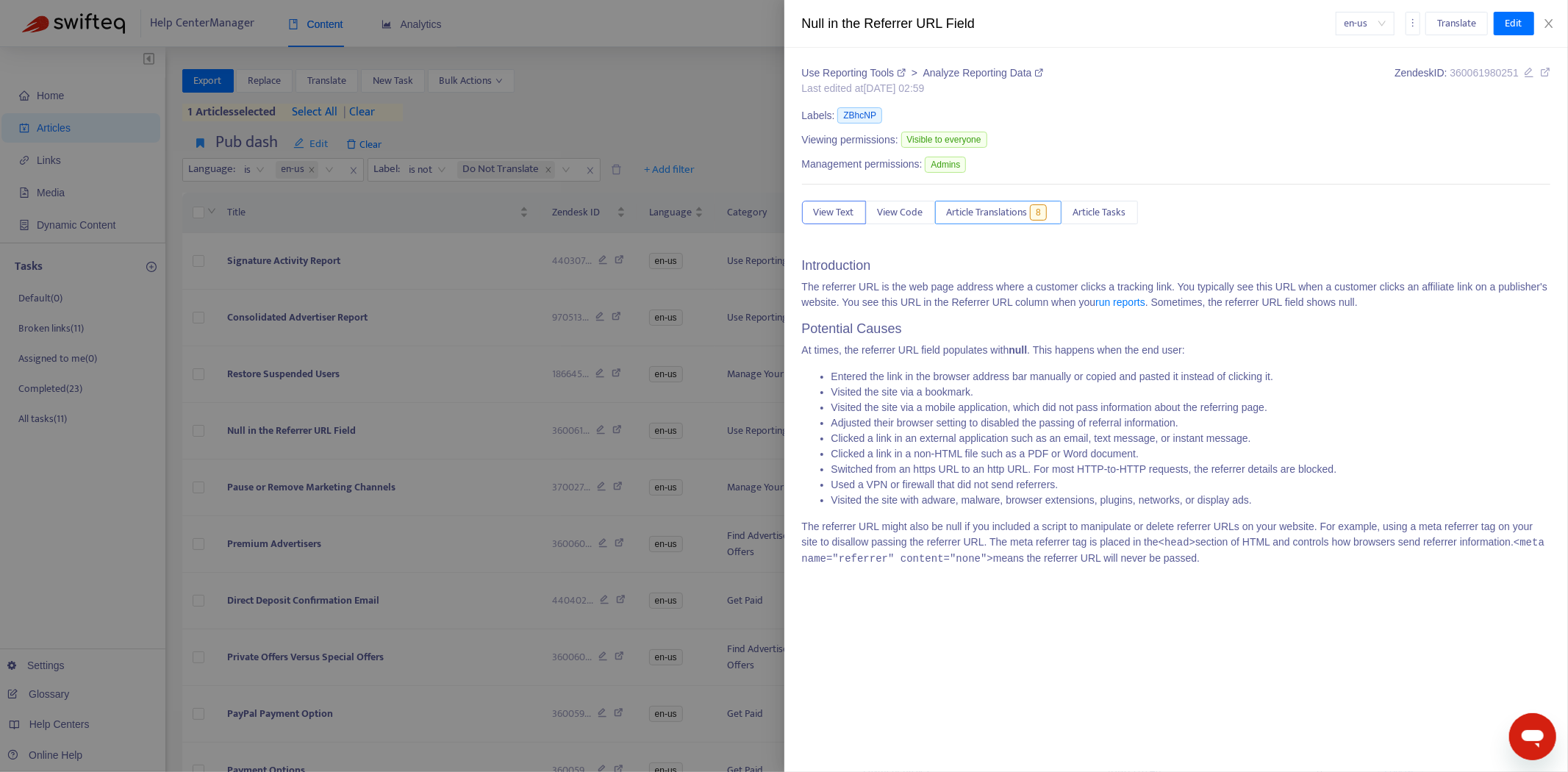
click at [1021, 215] on span "Article Translations" at bounding box center [987, 212] width 81 height 16
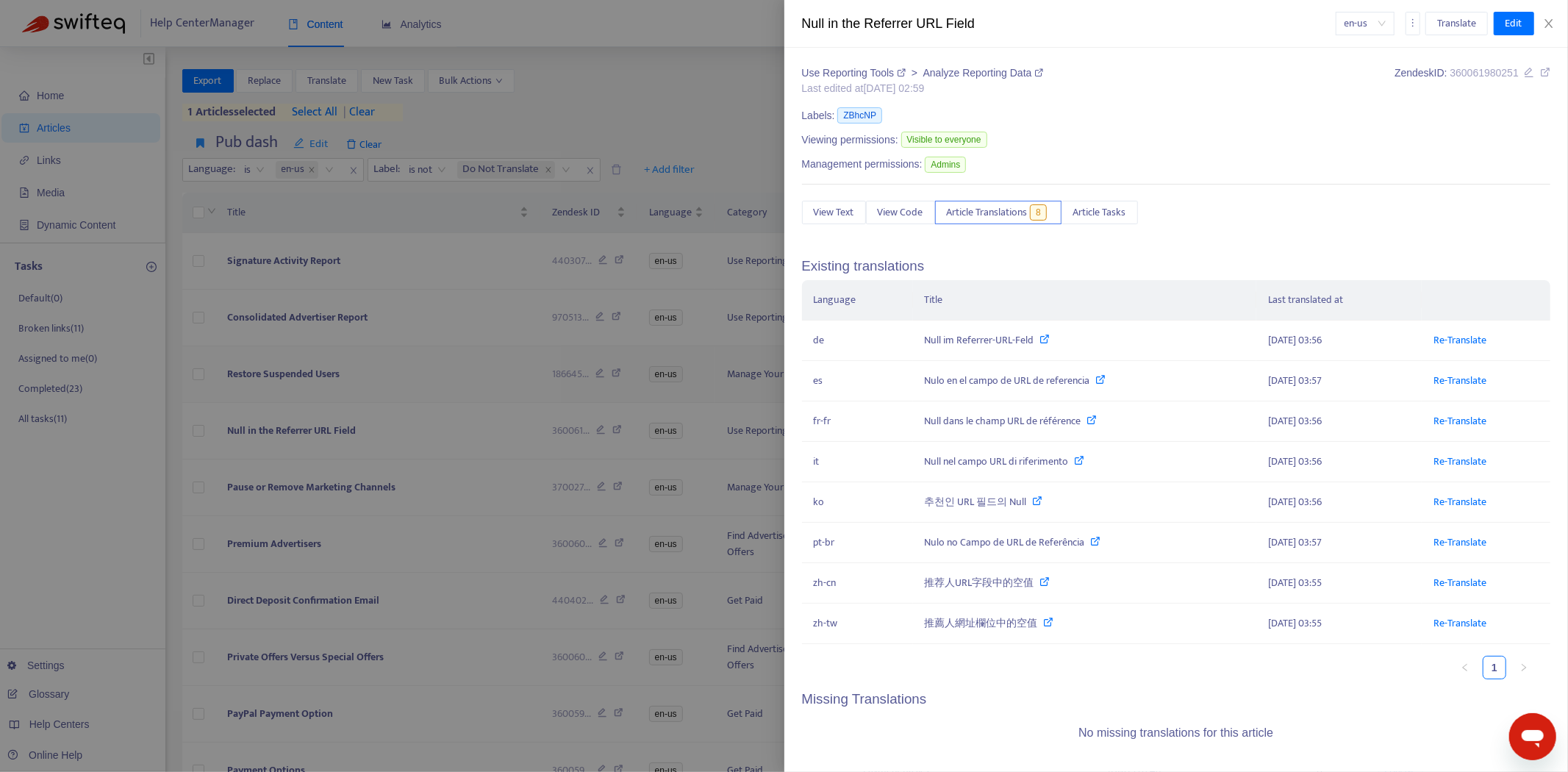
click at [435, 379] on div at bounding box center [784, 386] width 1568 height 772
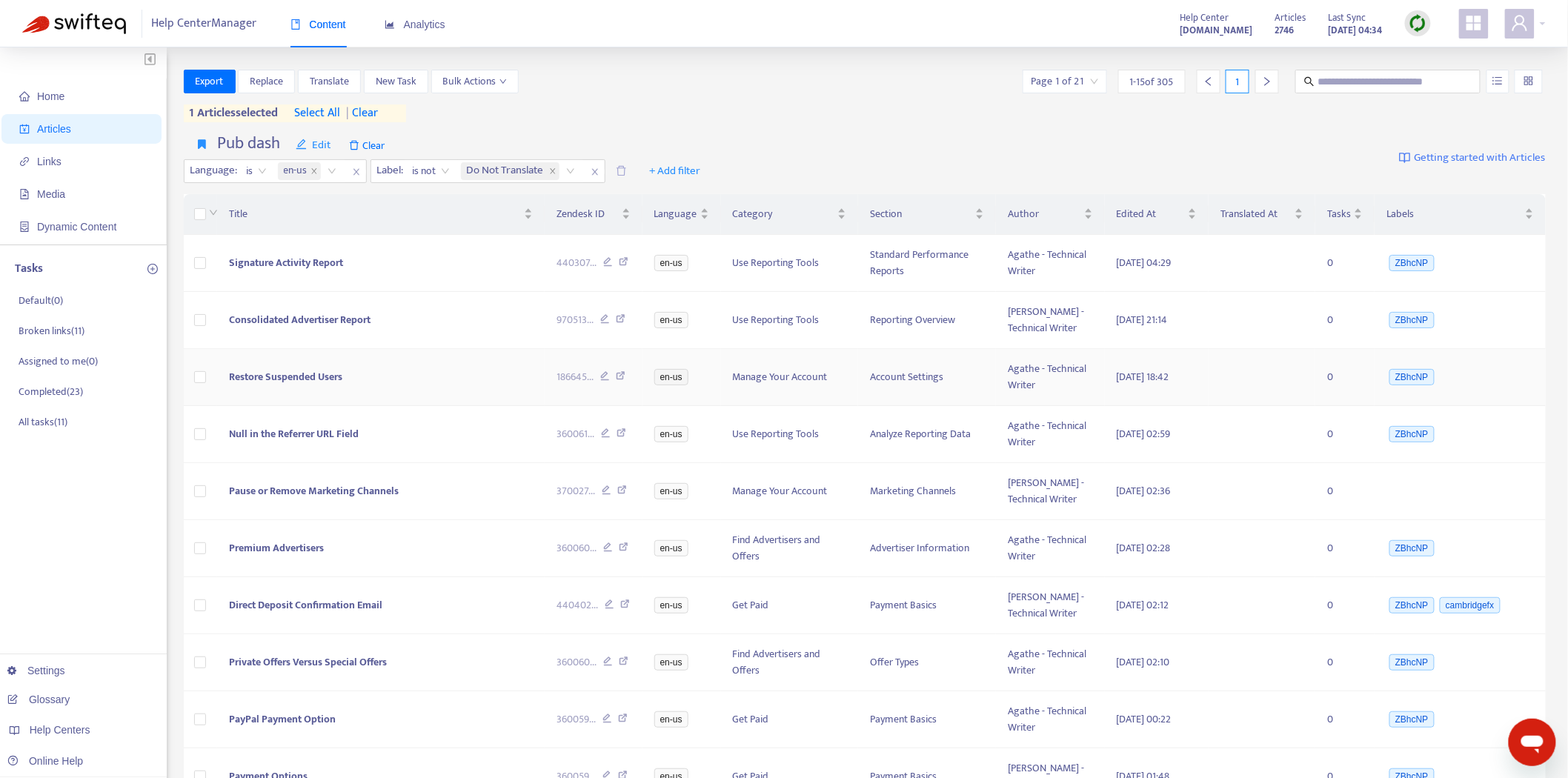
click at [287, 369] on span "Restore Suspended Users" at bounding box center [285, 377] width 113 height 17
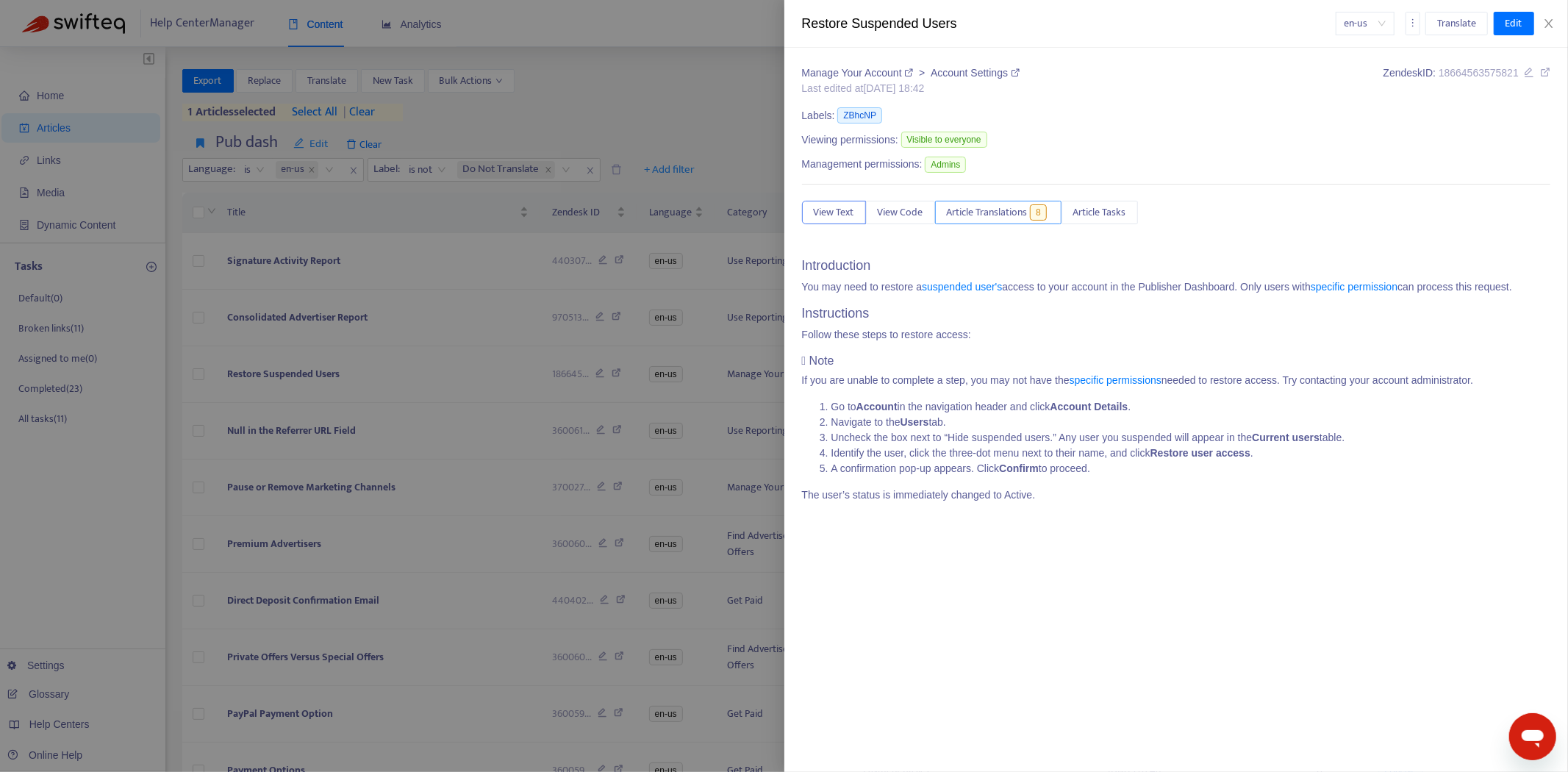
click at [999, 206] on span "Article Translations" at bounding box center [987, 212] width 81 height 16
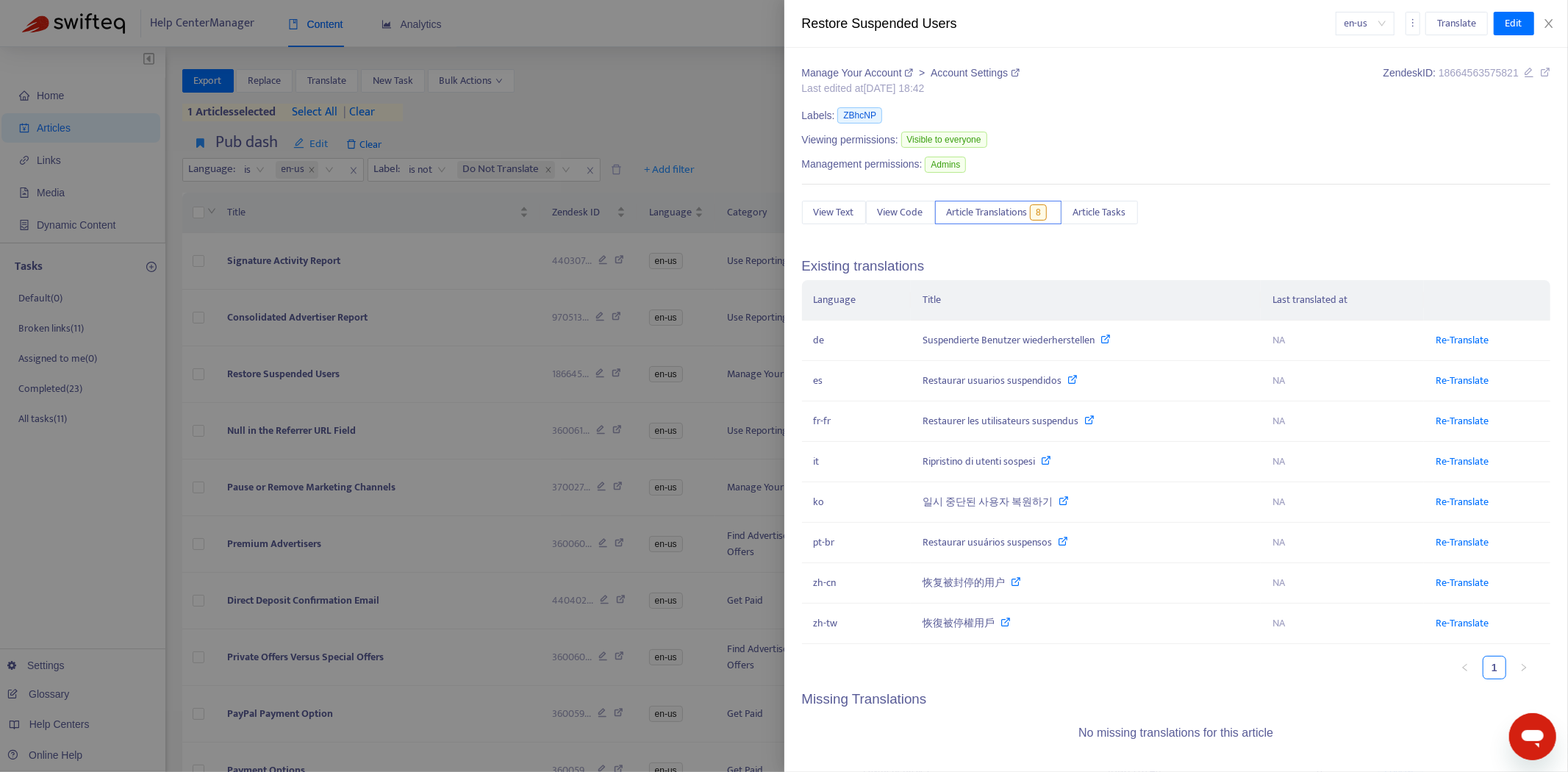
click at [348, 361] on div at bounding box center [784, 386] width 1568 height 772
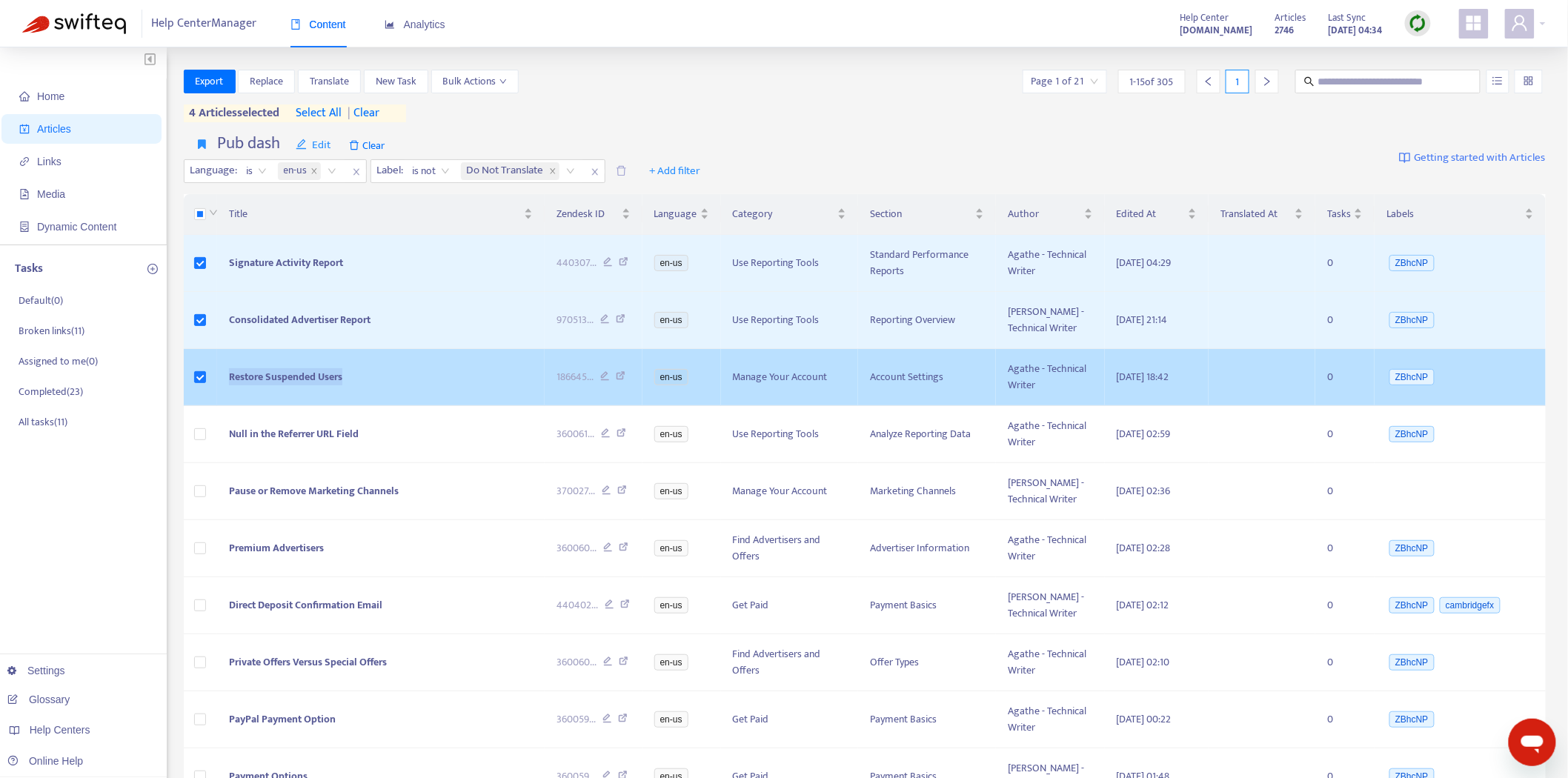
drag, startPoint x: 364, startPoint y: 378, endPoint x: 243, endPoint y: 381, distance: 121.0
click at [229, 382] on td "Restore Suspended Users" at bounding box center [381, 377] width 328 height 57
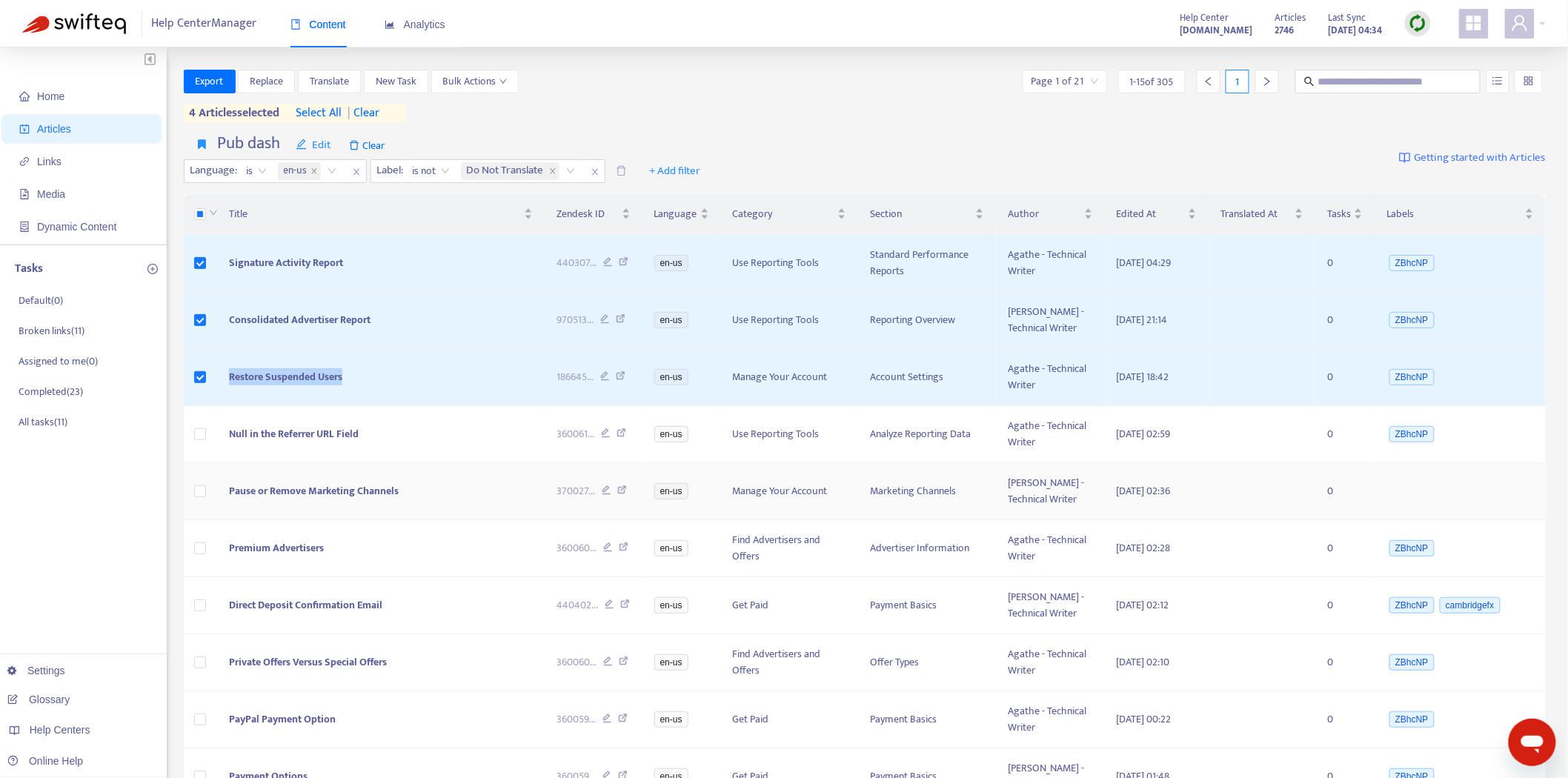
copy span "Restore Suspended Users"
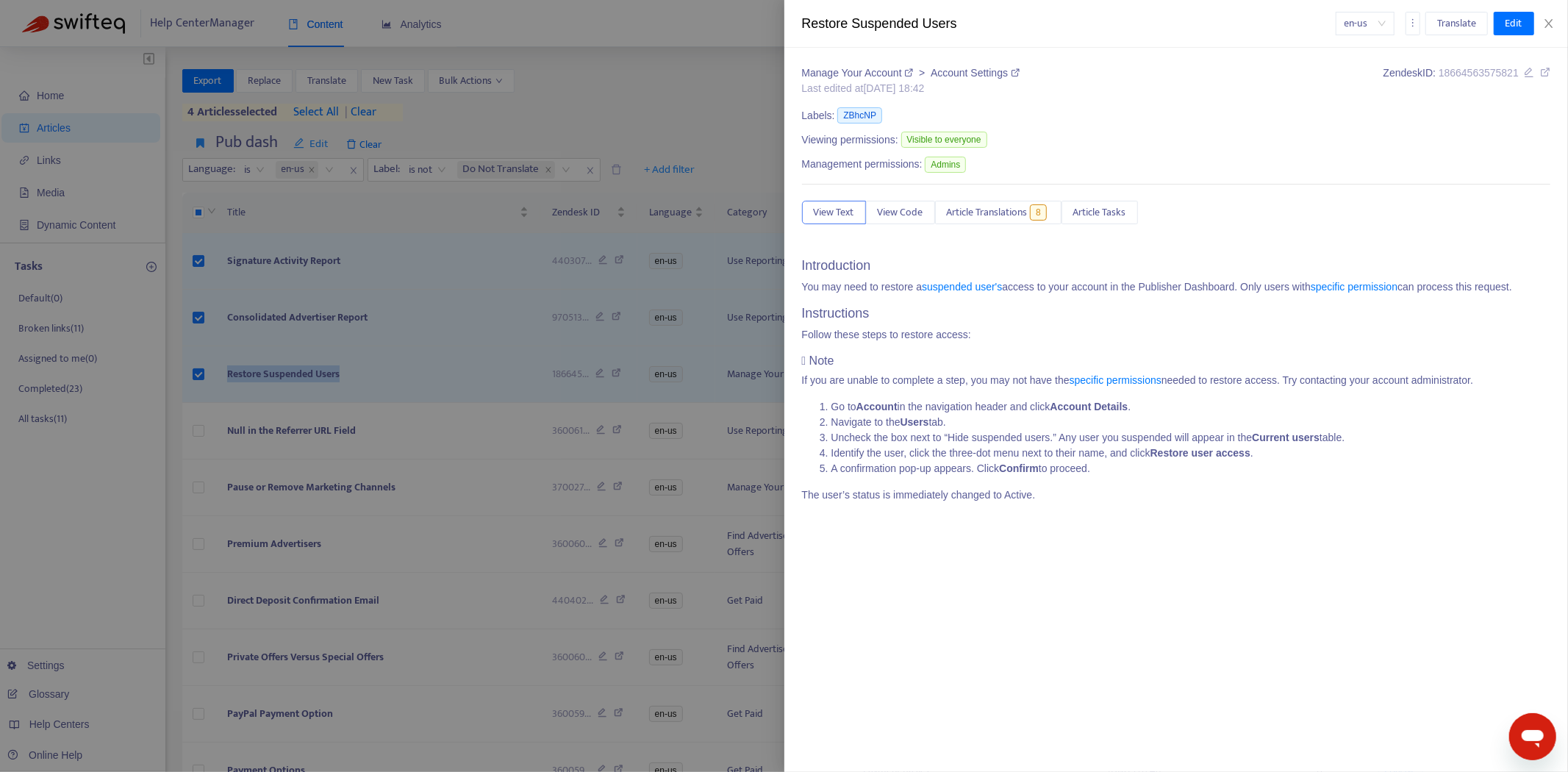
click at [360, 344] on div at bounding box center [784, 386] width 1568 height 772
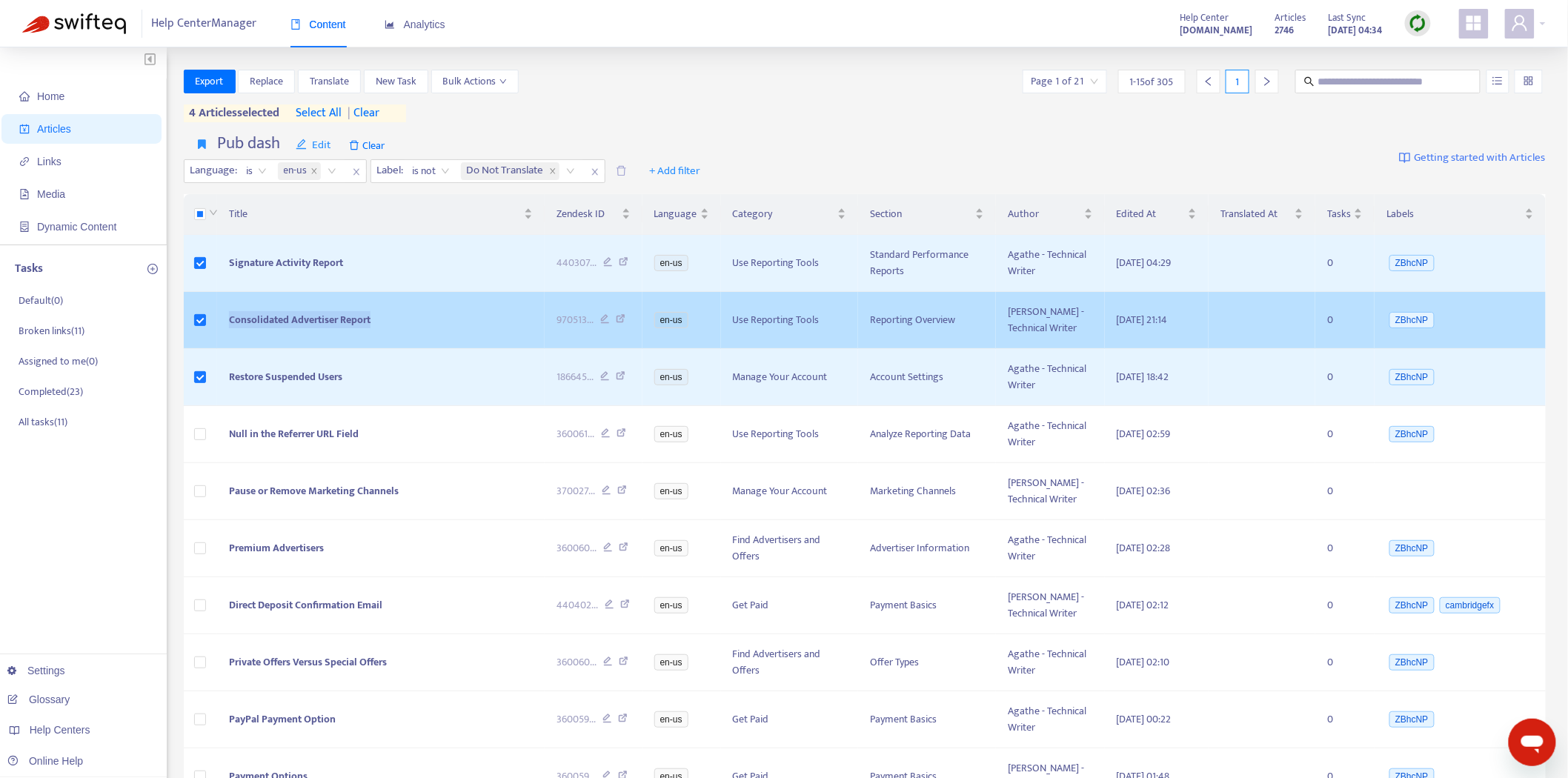
drag, startPoint x: 406, startPoint y: 315, endPoint x: 229, endPoint y: 326, distance: 177.3
click at [228, 324] on td "Consolidated Advertiser Report" at bounding box center [381, 321] width 328 height 57
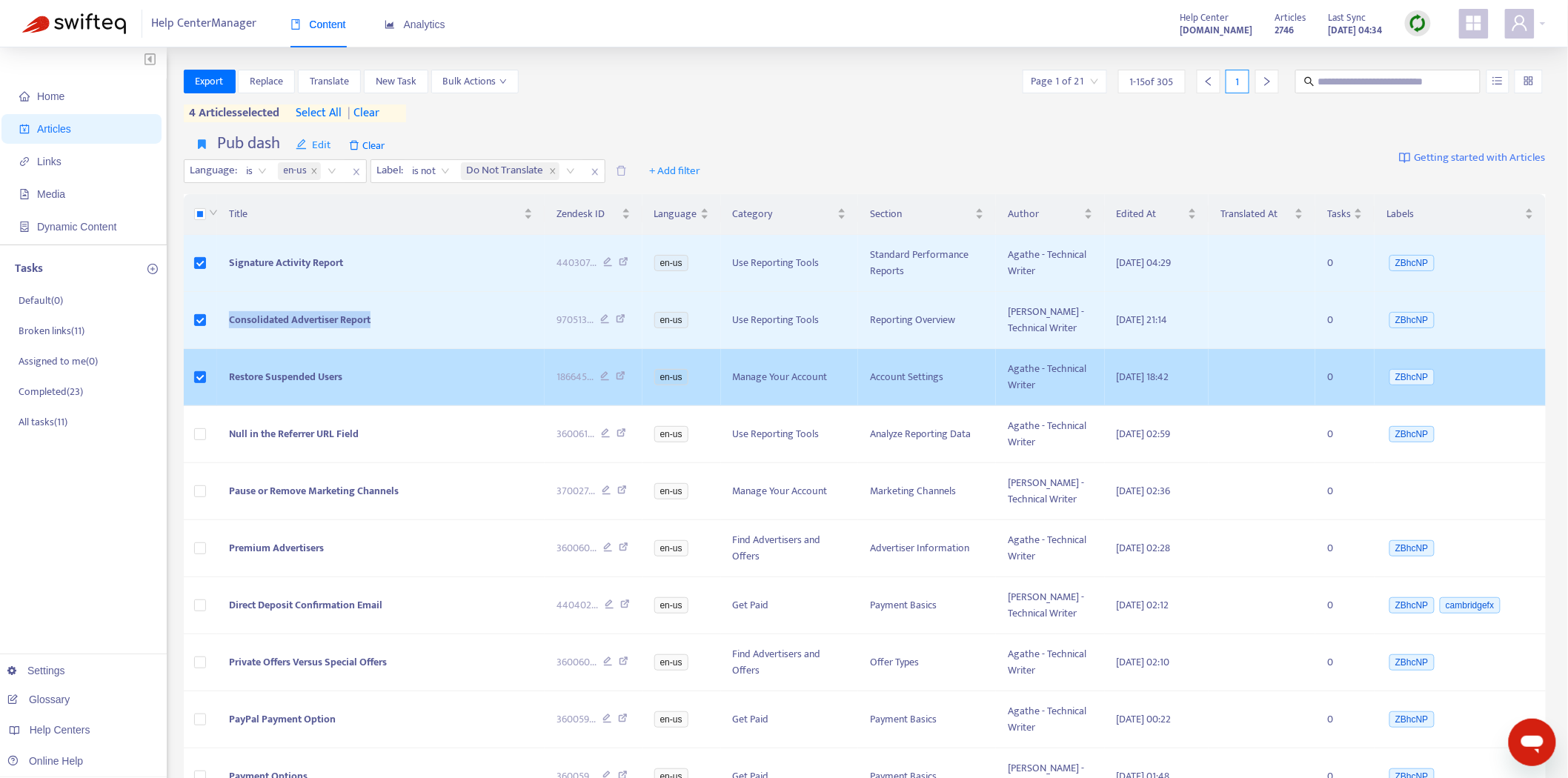
copy span "Consolidated Advertiser Report"
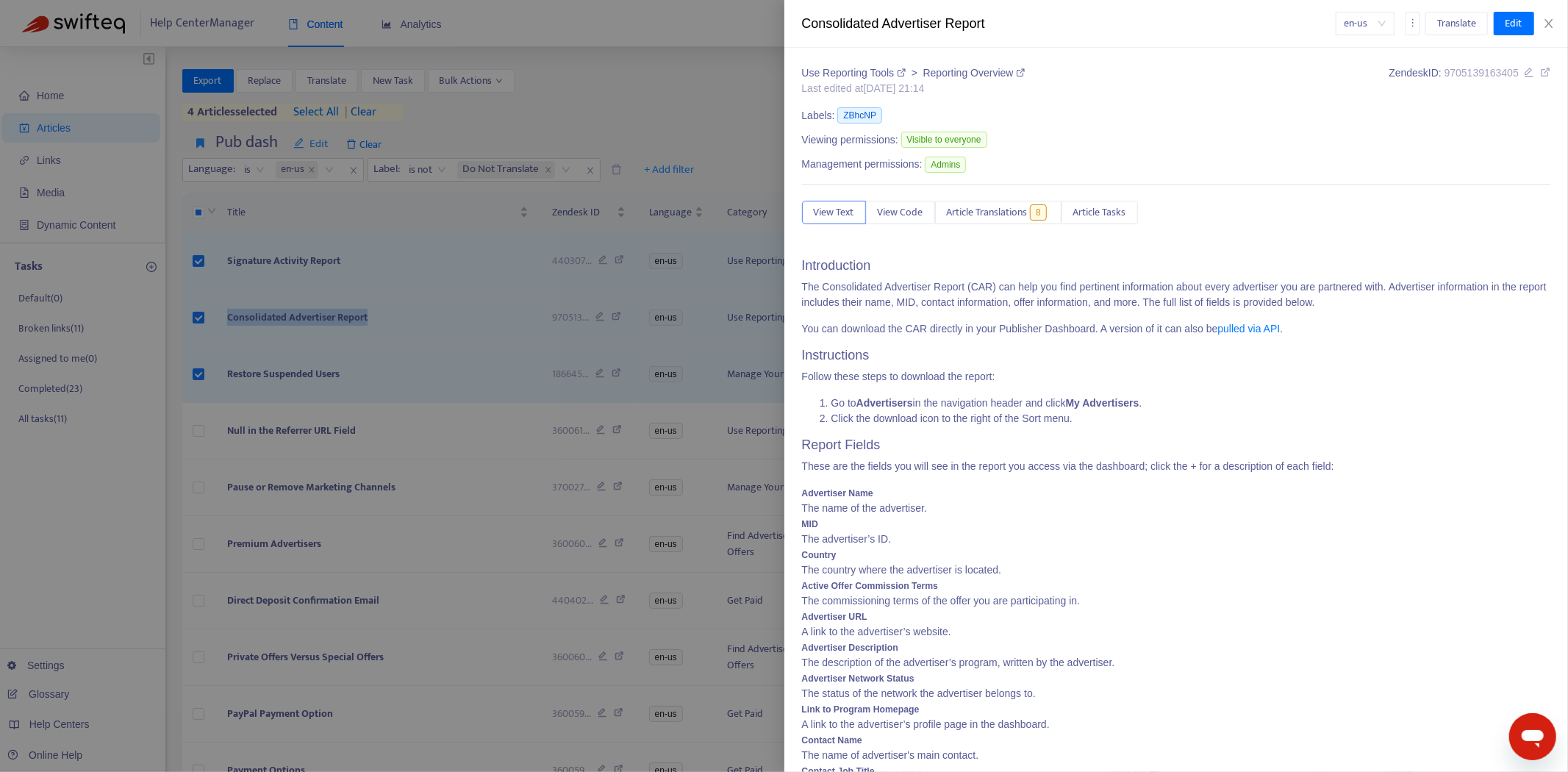
click at [330, 285] on div at bounding box center [784, 386] width 1568 height 772
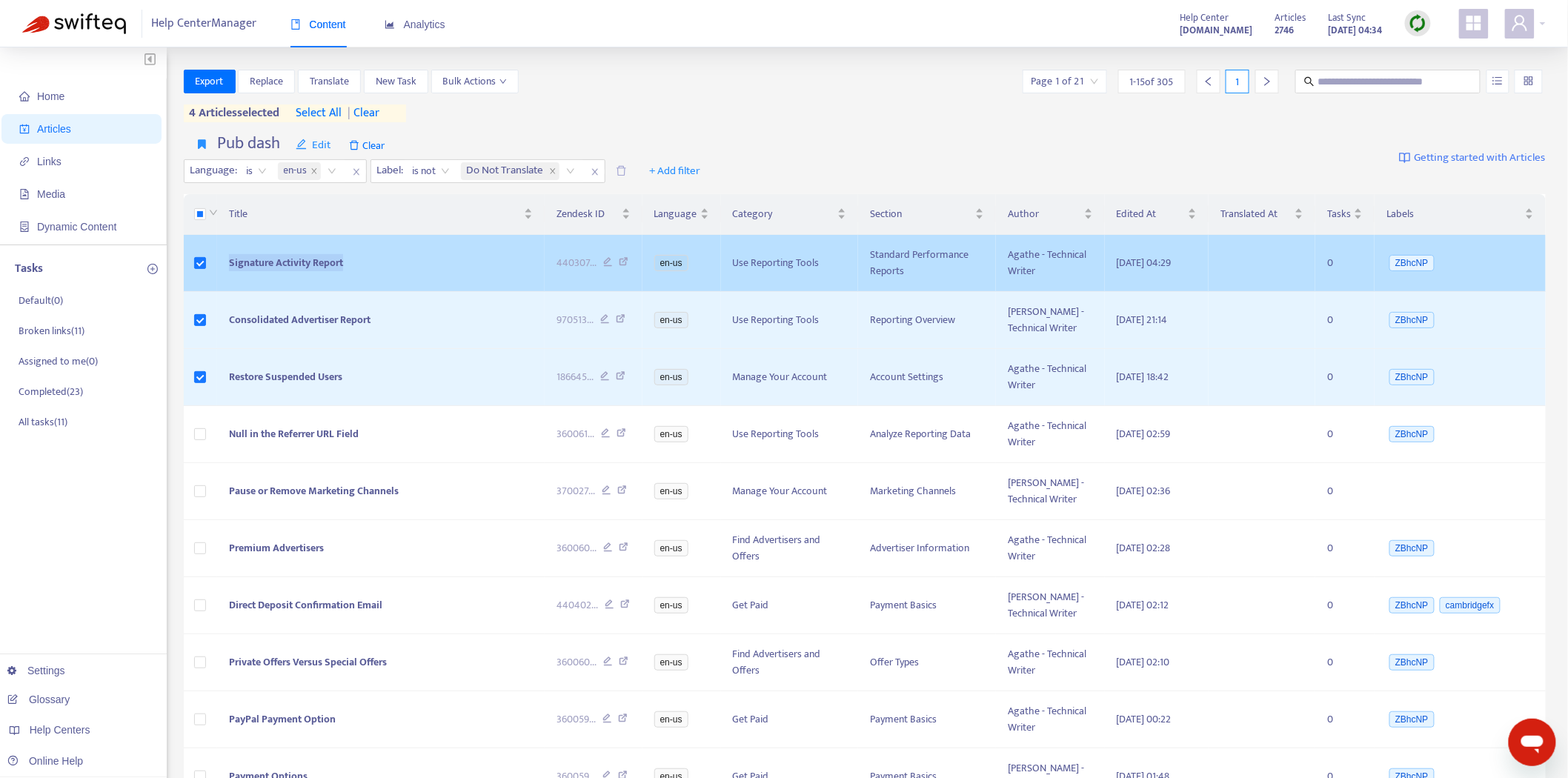
drag, startPoint x: 361, startPoint y: 261, endPoint x: 220, endPoint y: 273, distance: 141.5
click at [220, 273] on td "Signature Activity Report" at bounding box center [381, 263] width 328 height 57
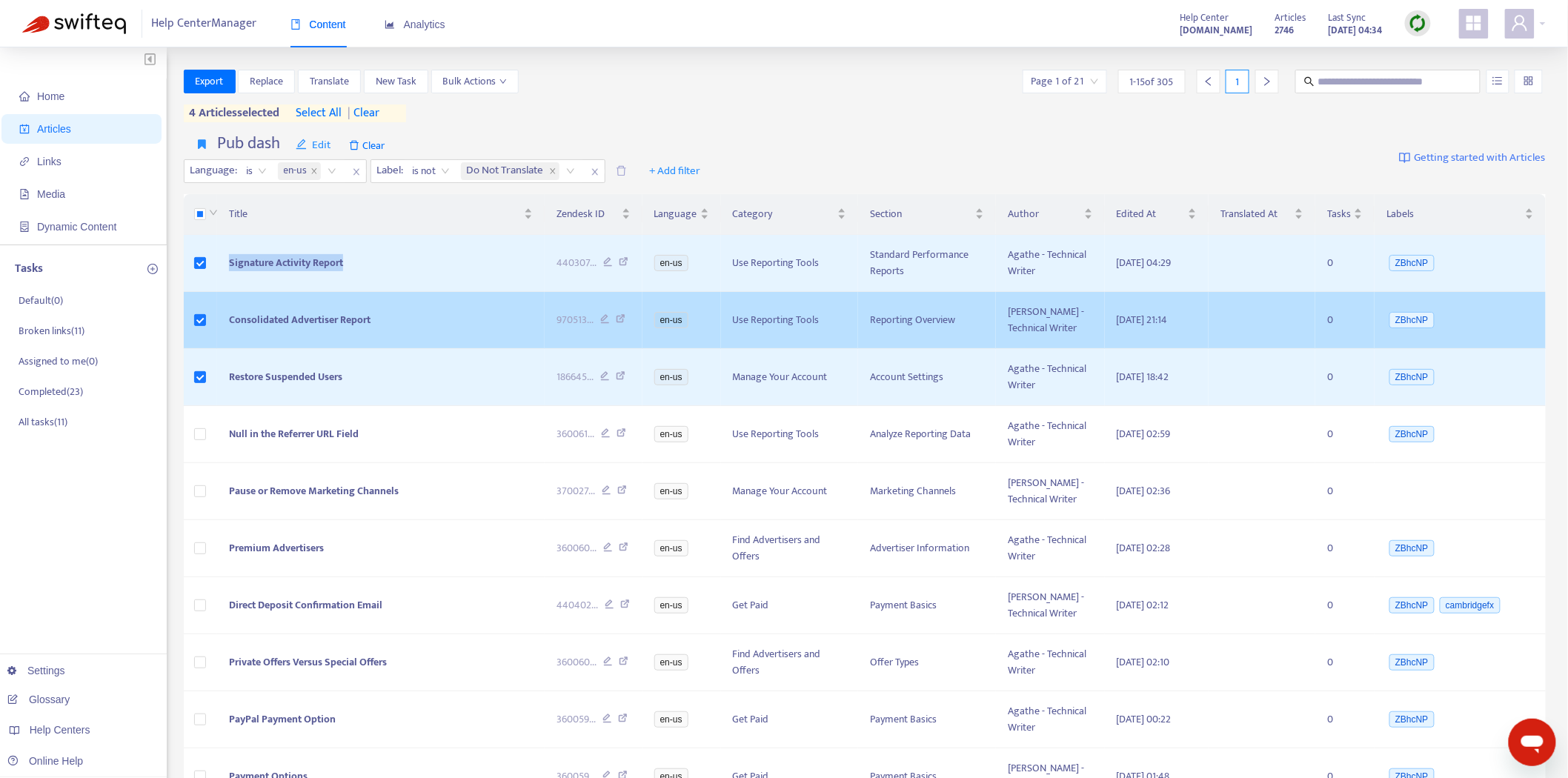
copy span "Signature Activity Report"
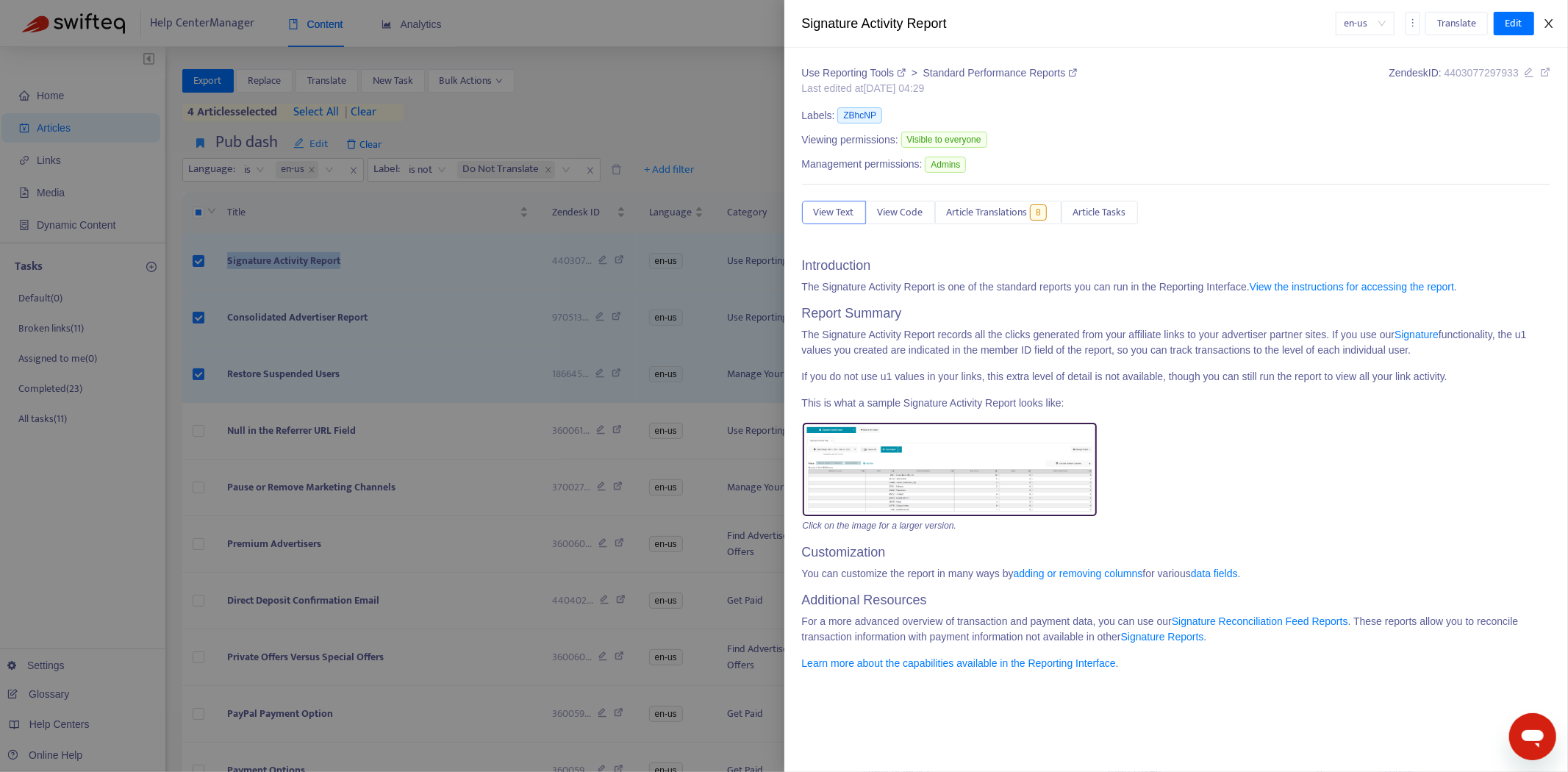
click at [1555, 29] on button "Close" at bounding box center [1548, 24] width 20 height 14
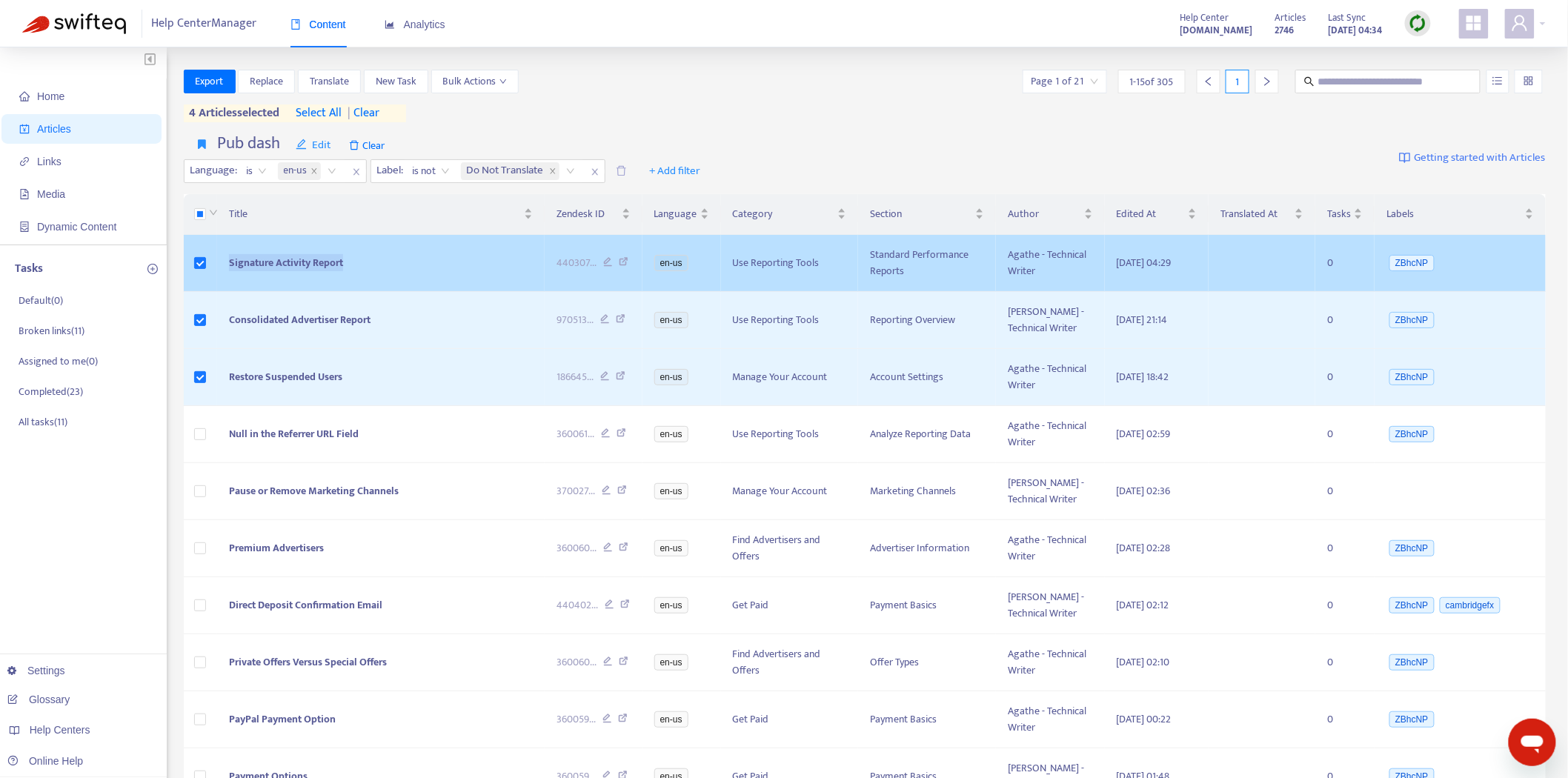
click at [306, 264] on span "Signature Activity Report" at bounding box center [285, 262] width 114 height 17
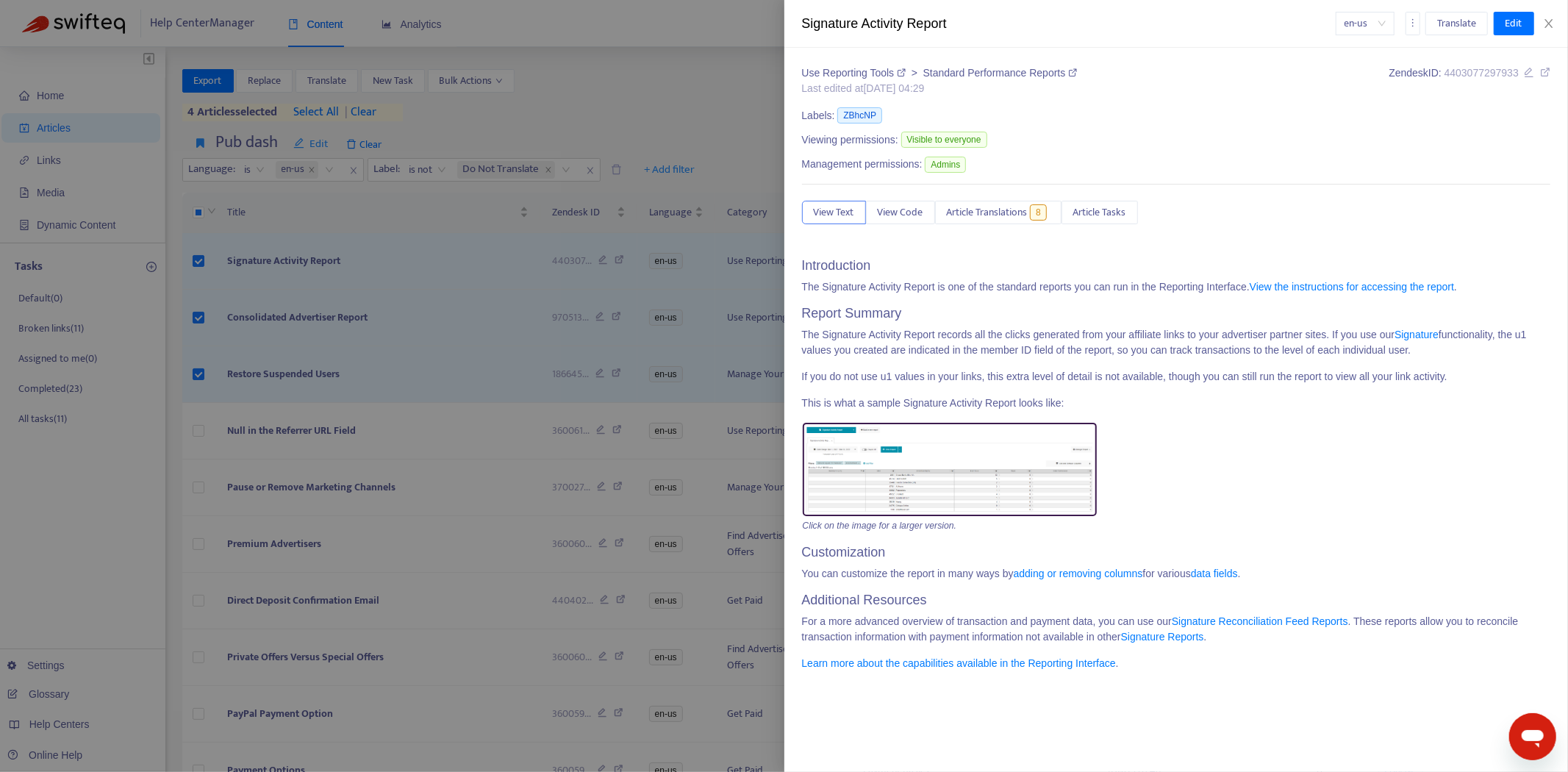
click at [341, 76] on div at bounding box center [784, 386] width 1568 height 772
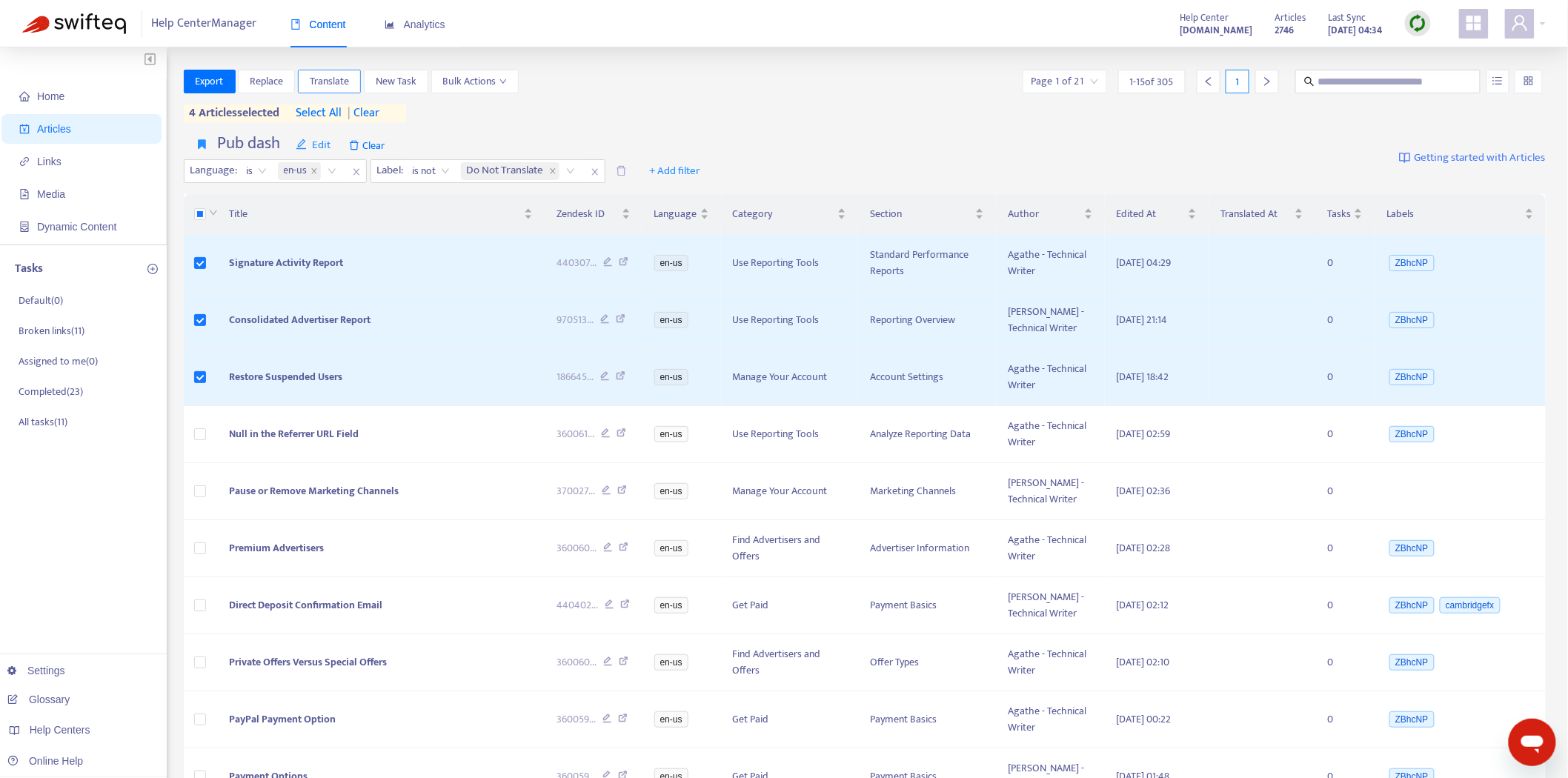
click at [342, 77] on span "Translate" at bounding box center [330, 82] width 39 height 16
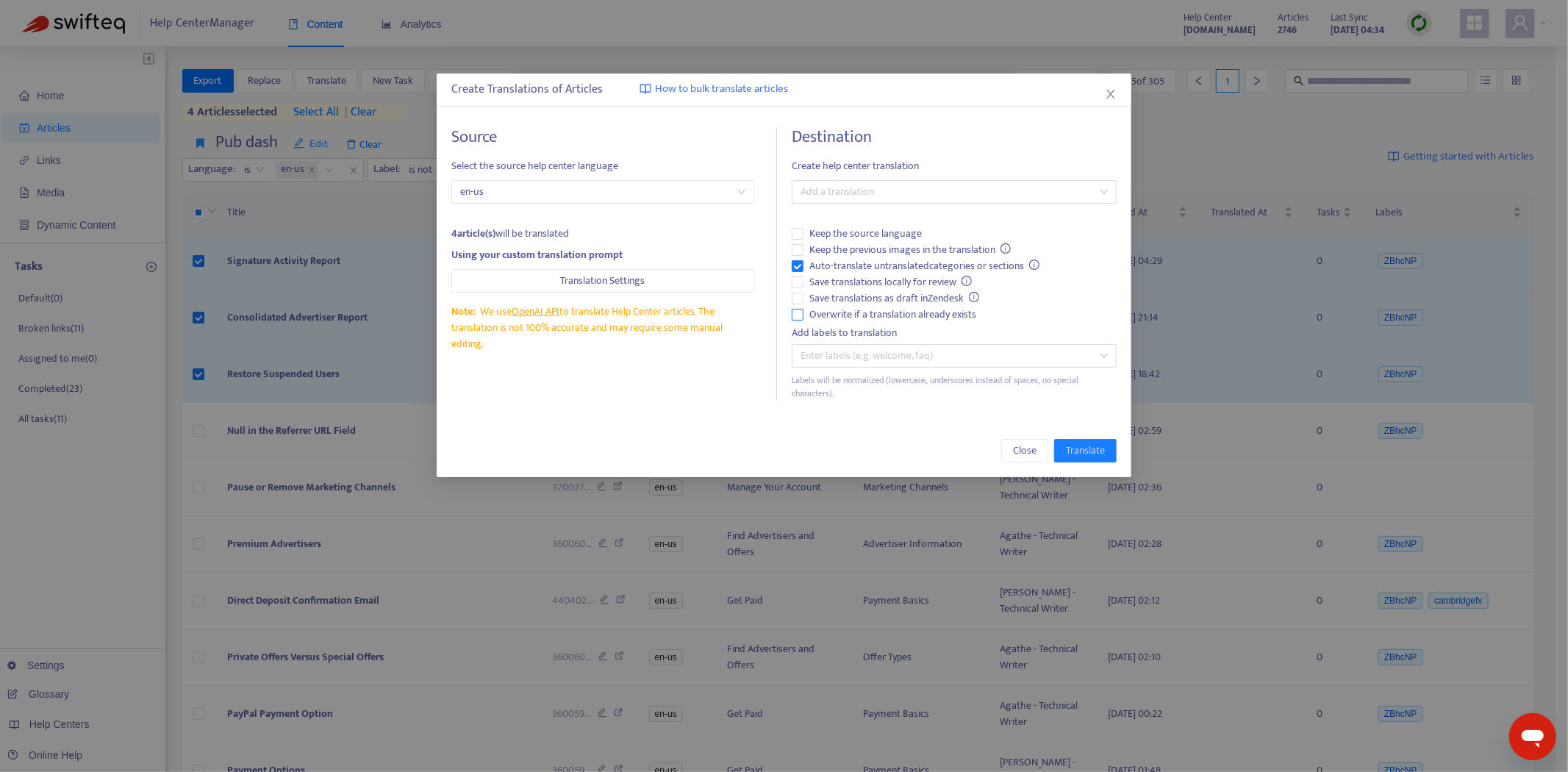
click at [793, 321] on label "Overwrite if a translation already exists" at bounding box center [955, 315] width 325 height 16
click at [864, 183] on div at bounding box center [947, 192] width 303 height 18
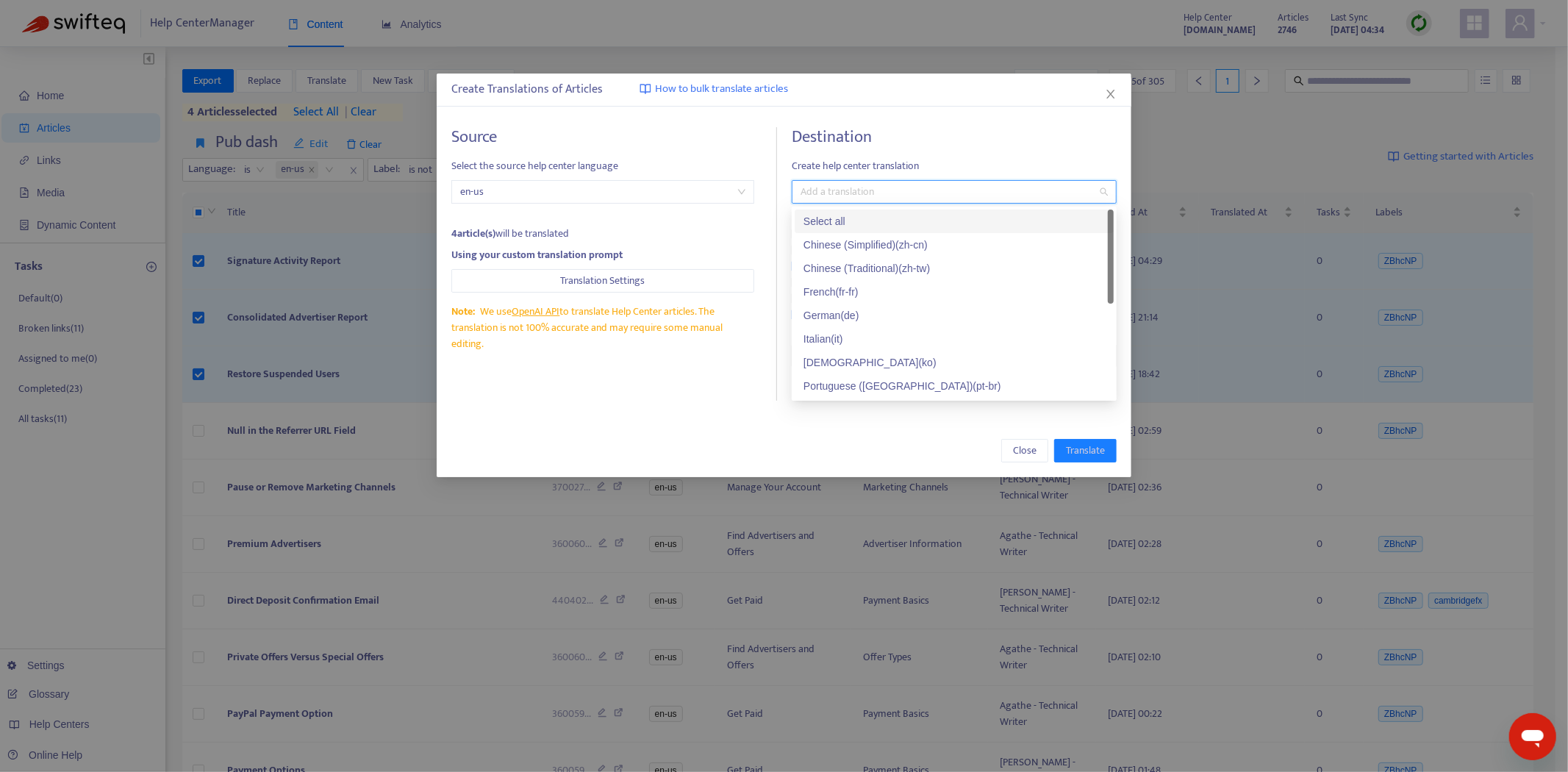
click at [861, 222] on div "Select all" at bounding box center [954, 222] width 301 height 16
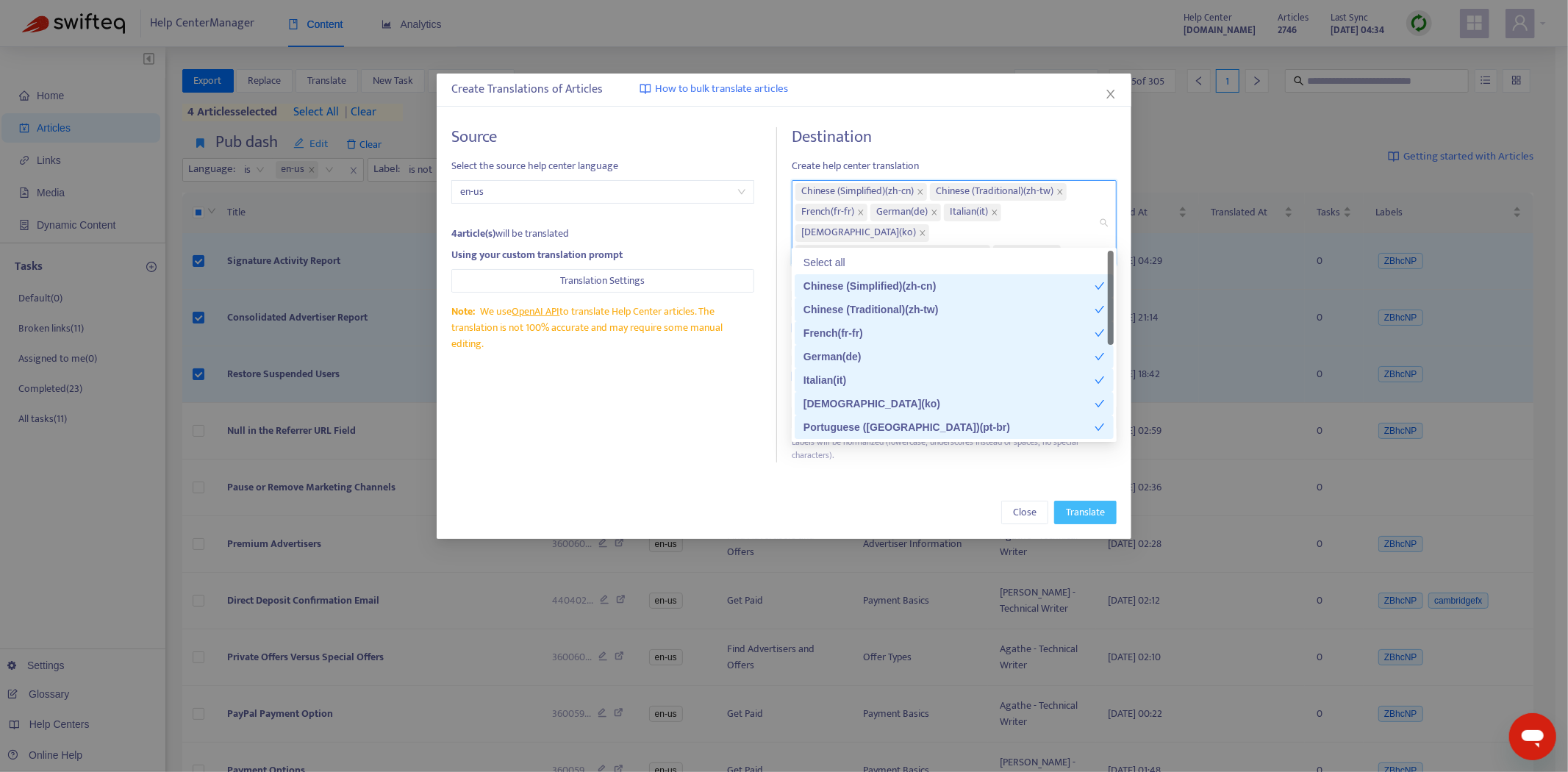
click at [1076, 501] on button "Translate" at bounding box center [1085, 513] width 62 height 24
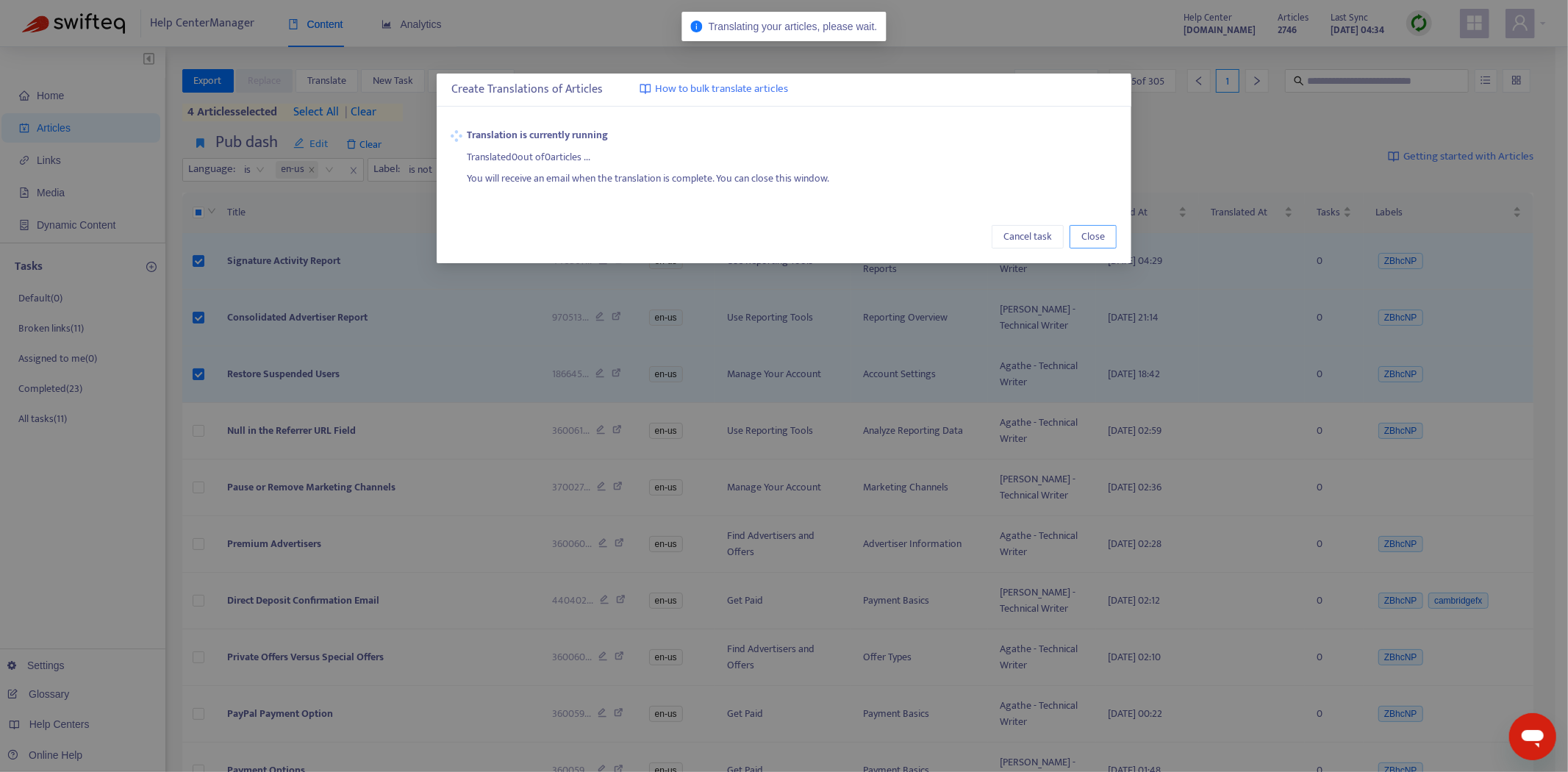
click at [1089, 240] on span "Close" at bounding box center [1093, 237] width 24 height 16
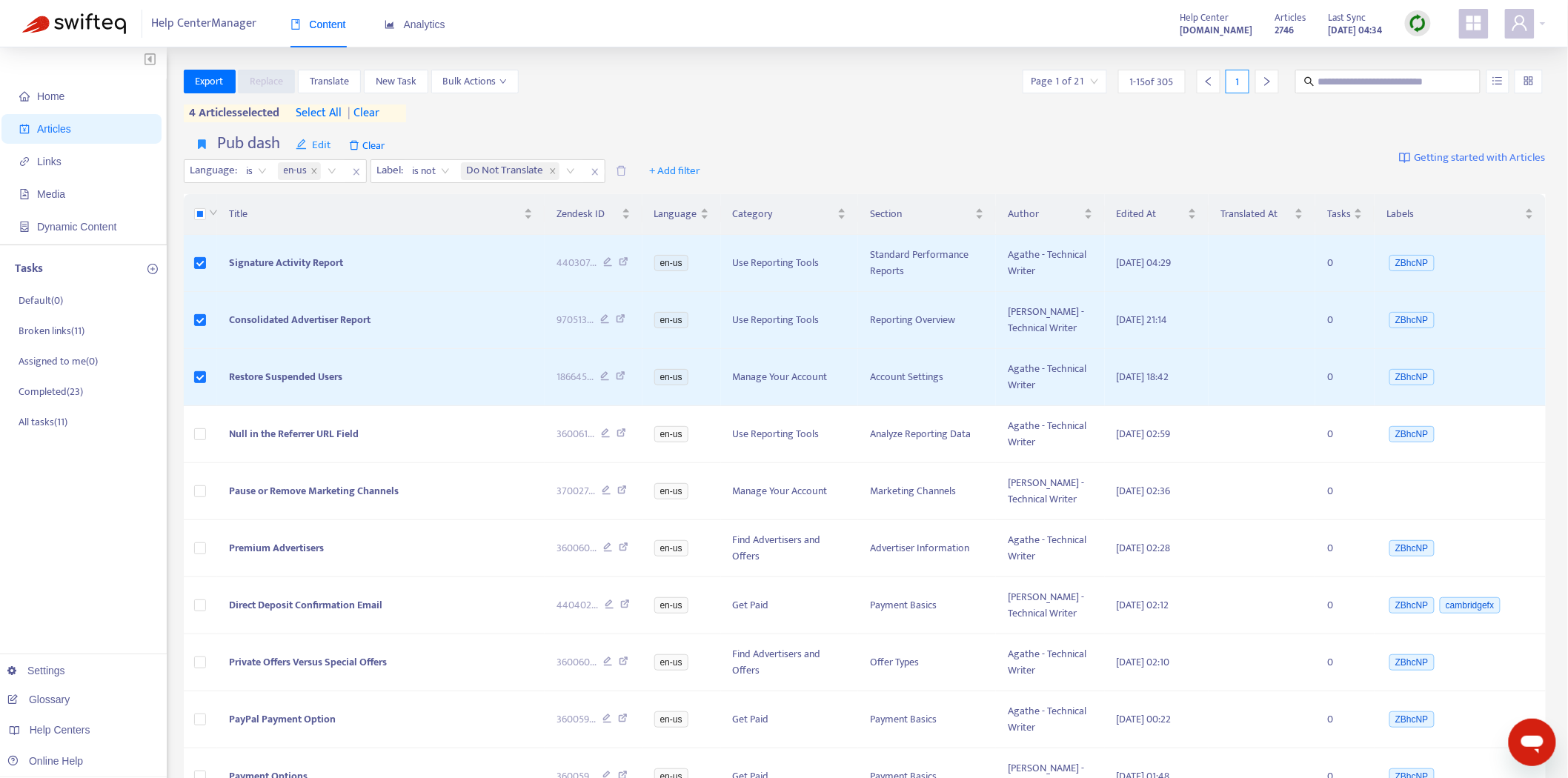
click at [1421, 26] on img at bounding box center [1417, 23] width 19 height 19
click at [1424, 11] on div at bounding box center [1417, 23] width 26 height 29
click at [229, 661] on link "[DOMAIN_NAME]" at bounding box center [234, 666] width 100 height 12
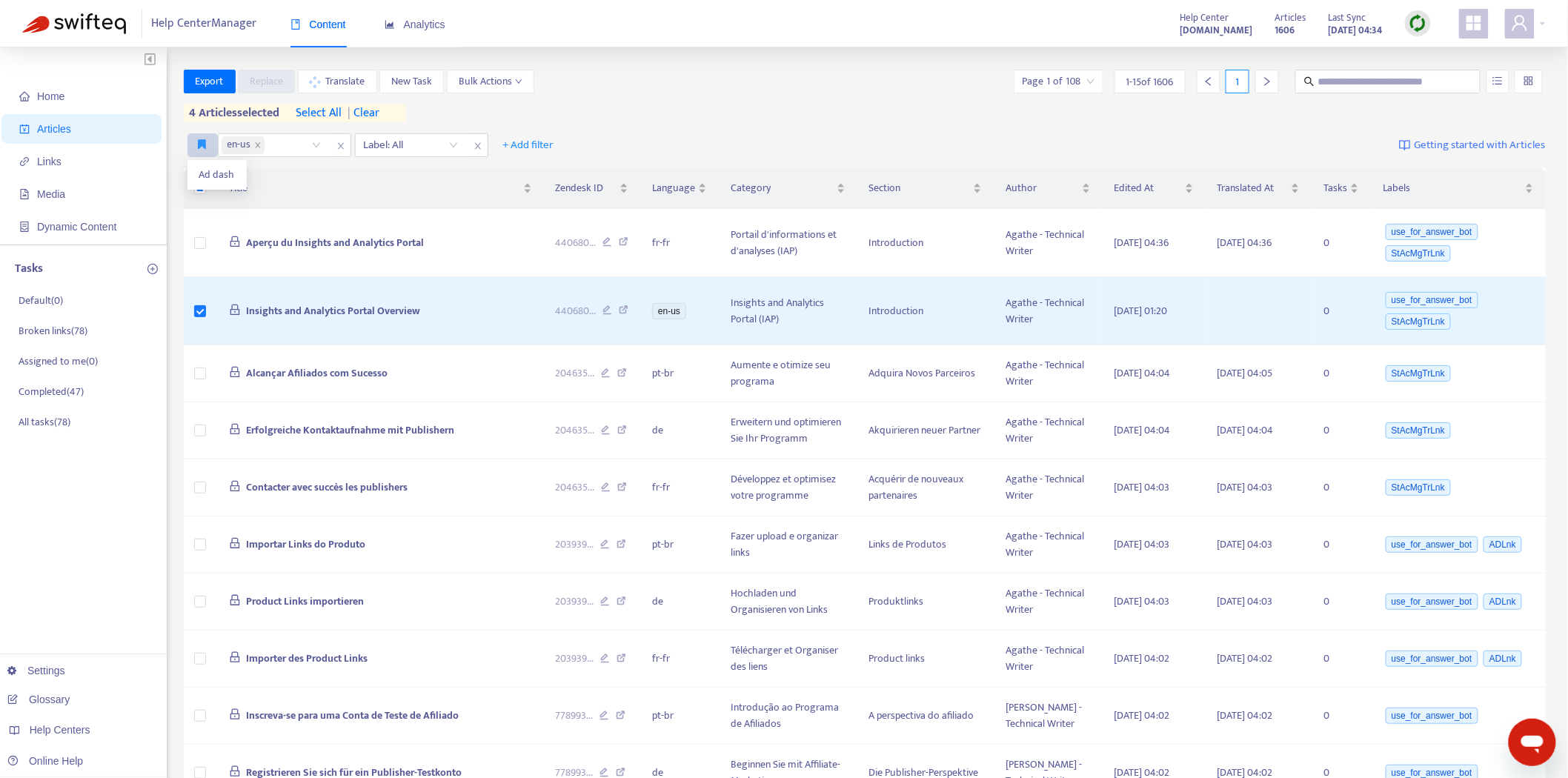
click at [204, 143] on icon "button" at bounding box center [202, 144] width 8 height 12
click at [203, 171] on span "Ad dash" at bounding box center [217, 175] width 35 height 16
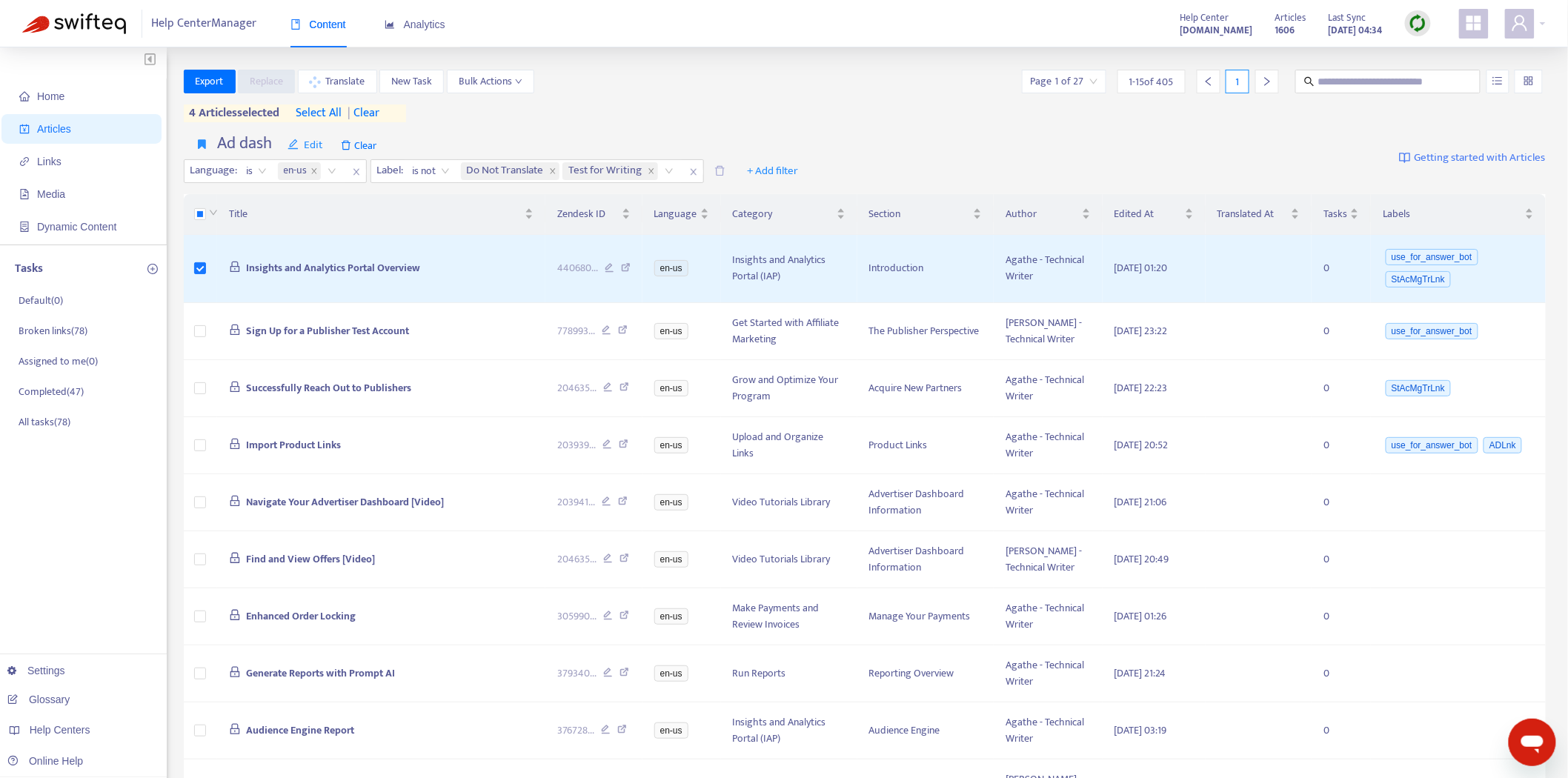
click at [720, 58] on div "Home Articles Links Media Dynamic Content Tasks Default ( 0 ) Broken links ( 78…" at bounding box center [784, 617] width 1568 height 1138
